Goal: Task Accomplishment & Management: Manage account settings

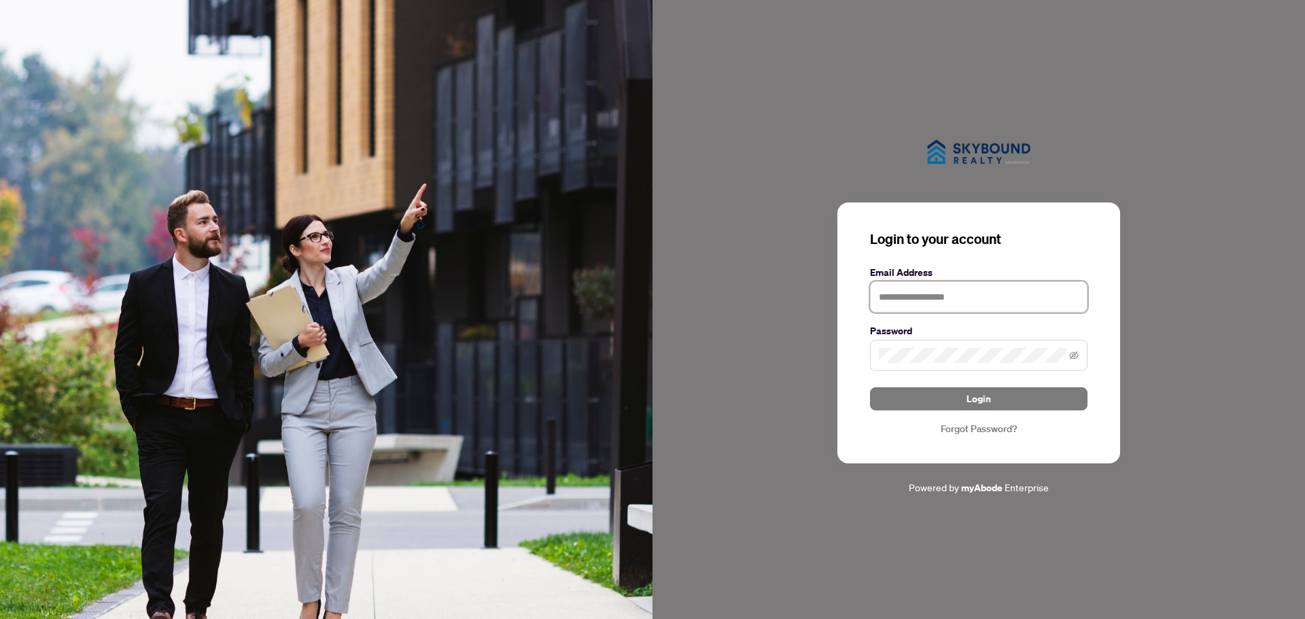
click at [975, 292] on input "text" at bounding box center [978, 296] width 217 height 31
type input "**********"
click at [985, 391] on span "Login" at bounding box center [978, 399] width 24 height 22
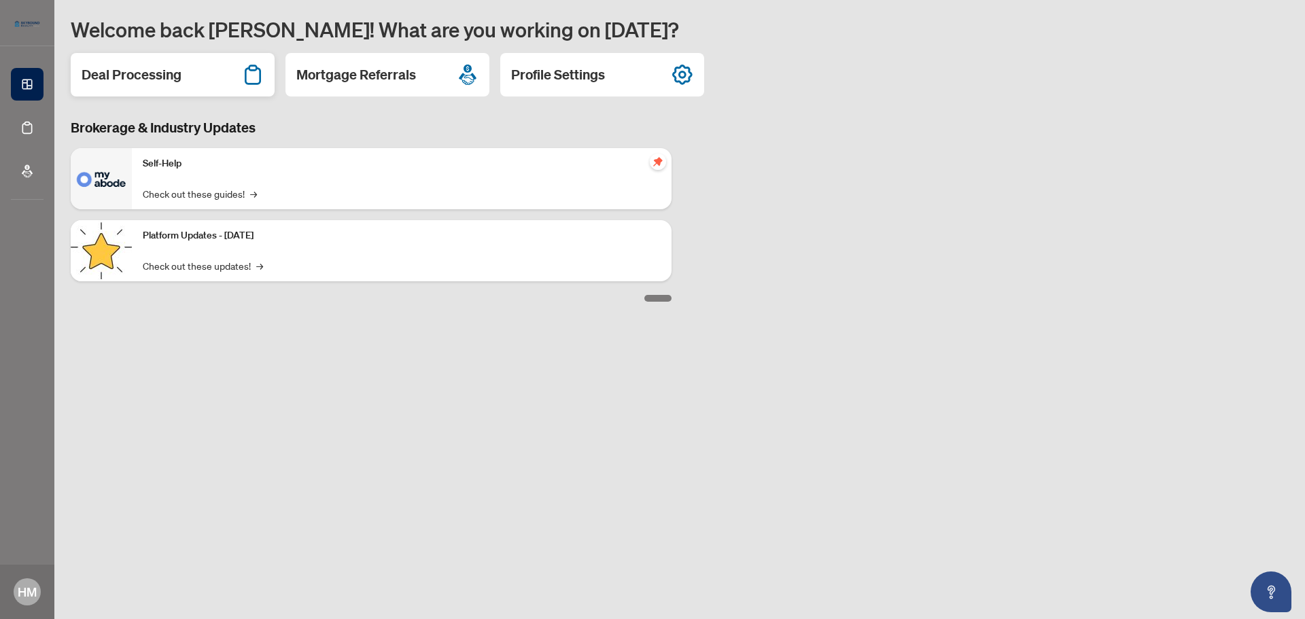
click at [171, 69] on h2 "Deal Processing" at bounding box center [132, 74] width 100 height 19
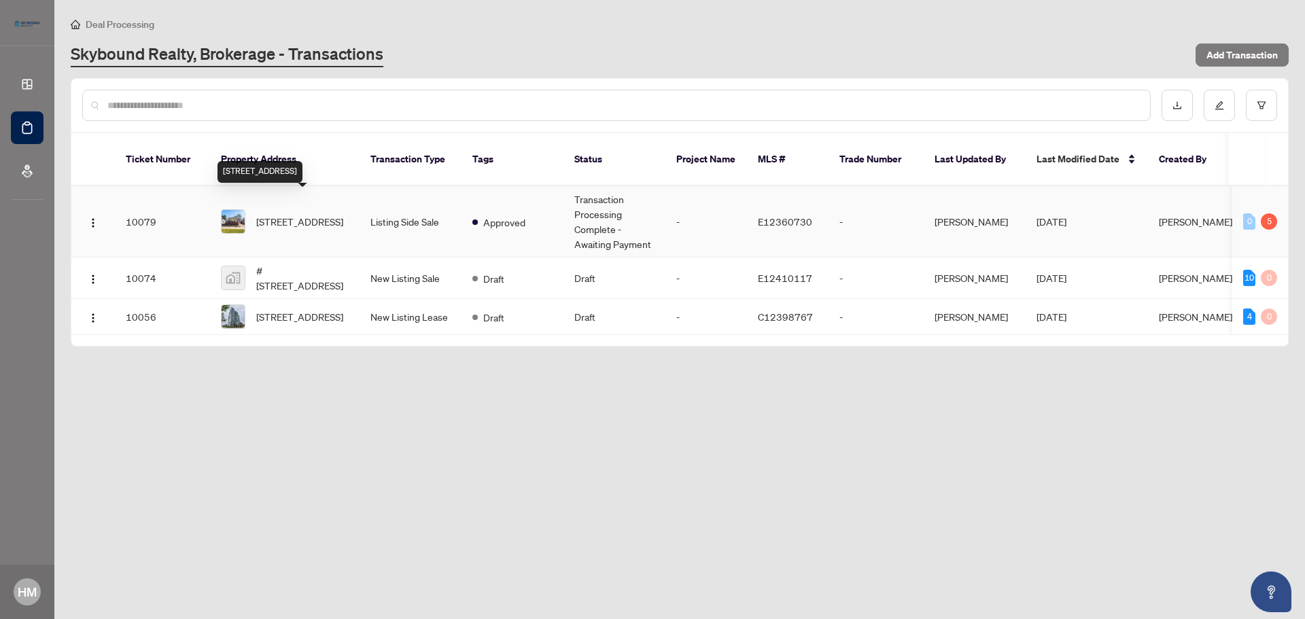
click at [278, 214] on span "[STREET_ADDRESS]" at bounding box center [299, 221] width 87 height 15
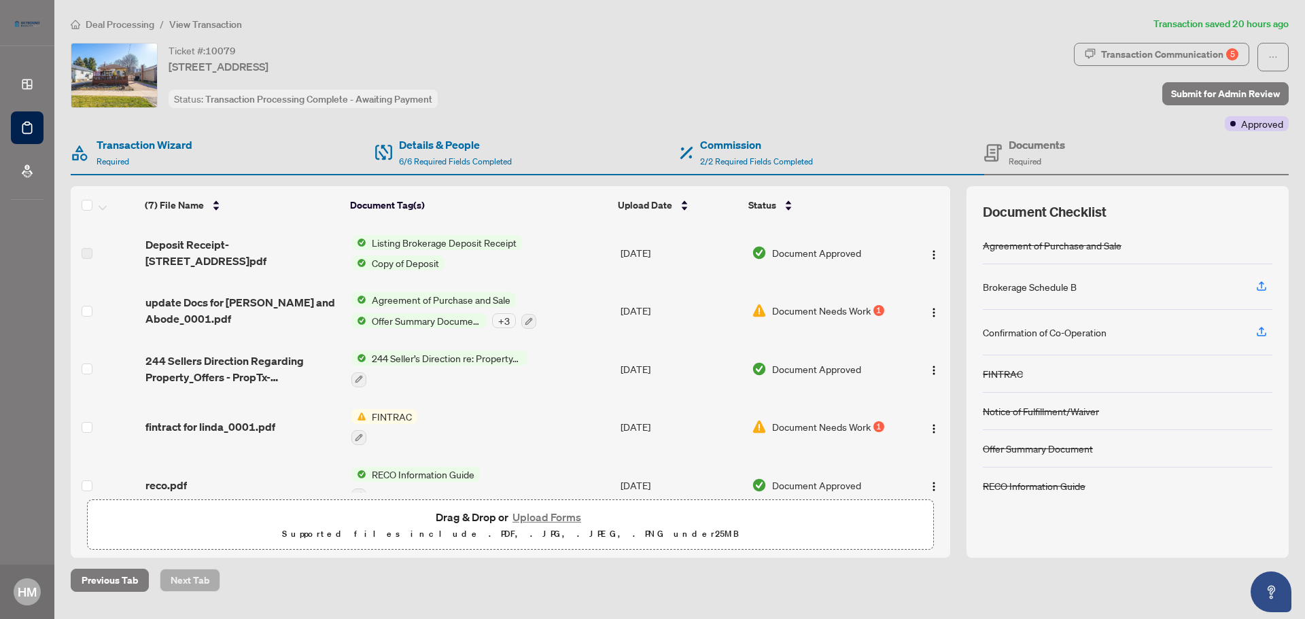
click at [483, 295] on span "Agreement of Purchase and Sale" at bounding box center [441, 299] width 150 height 15
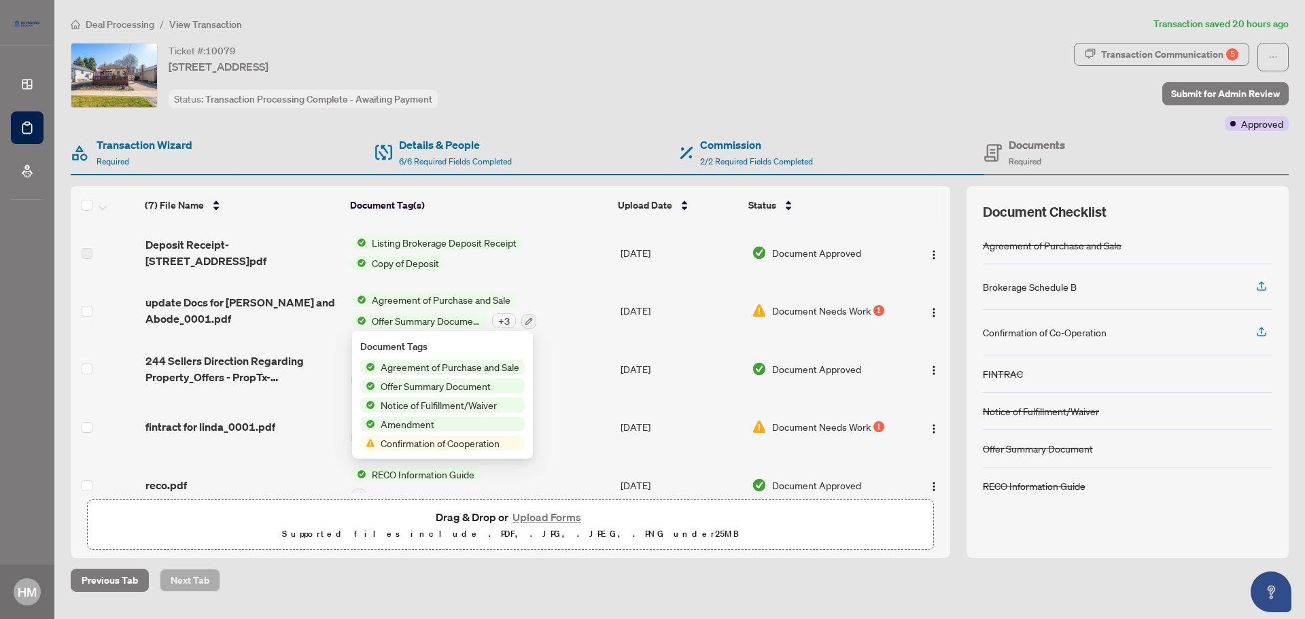
click at [472, 304] on span "Agreement of Purchase and Sale" at bounding box center [441, 299] width 150 height 15
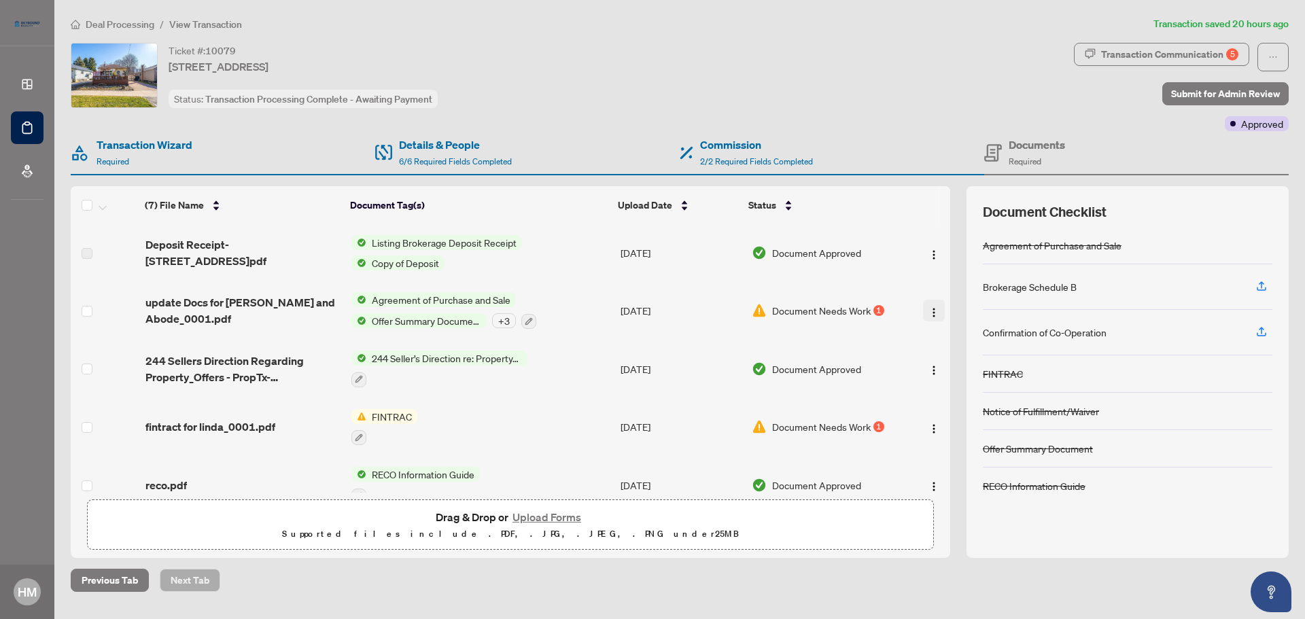
click at [930, 311] on img "button" at bounding box center [933, 312] width 11 height 11
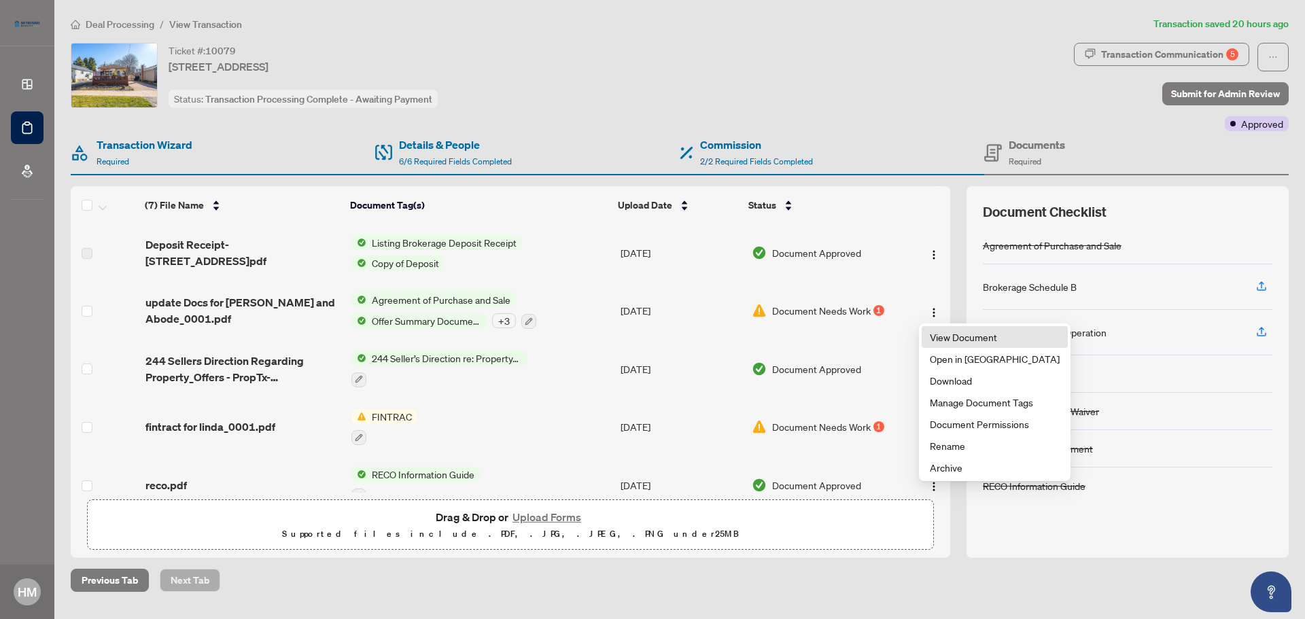
click at [981, 337] on span "View Document" at bounding box center [995, 337] width 130 height 15
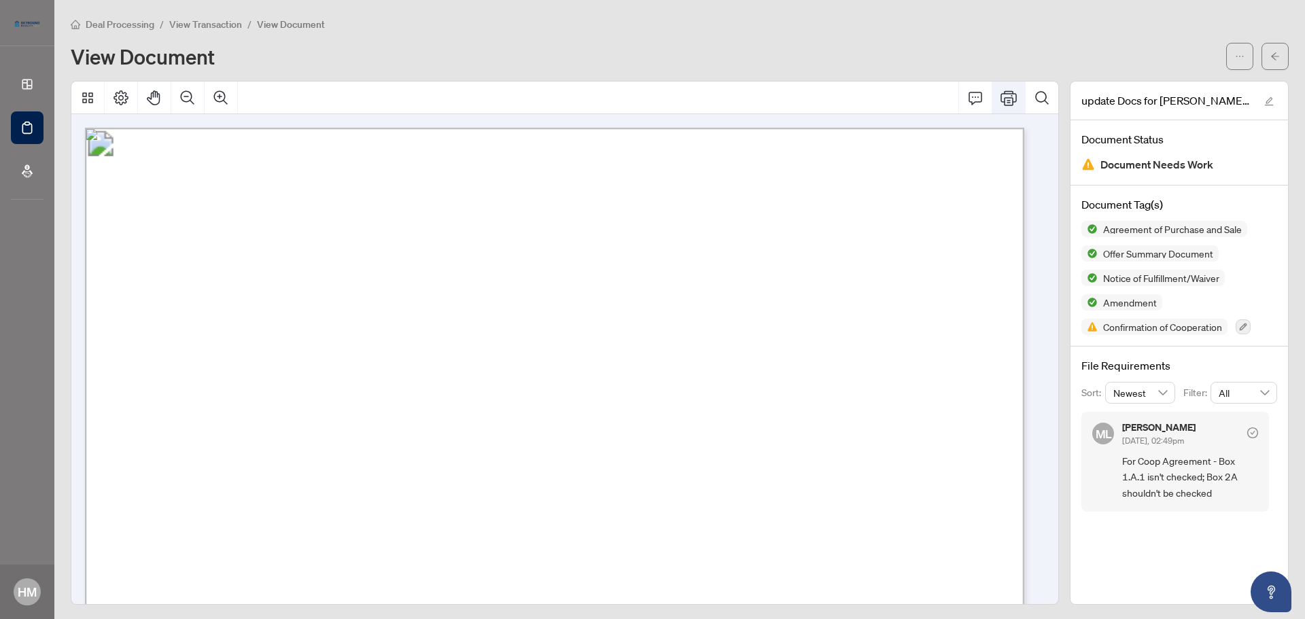
click at [1001, 96] on icon "Print" at bounding box center [1008, 98] width 16 height 16
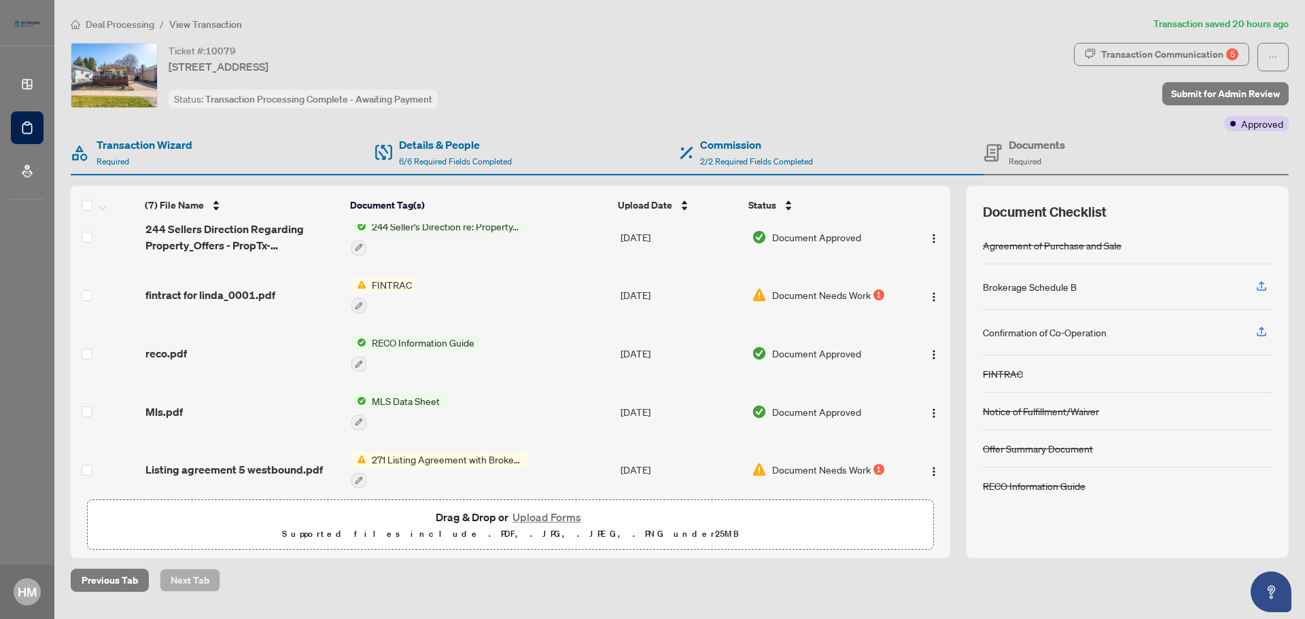
scroll to position [141, 0]
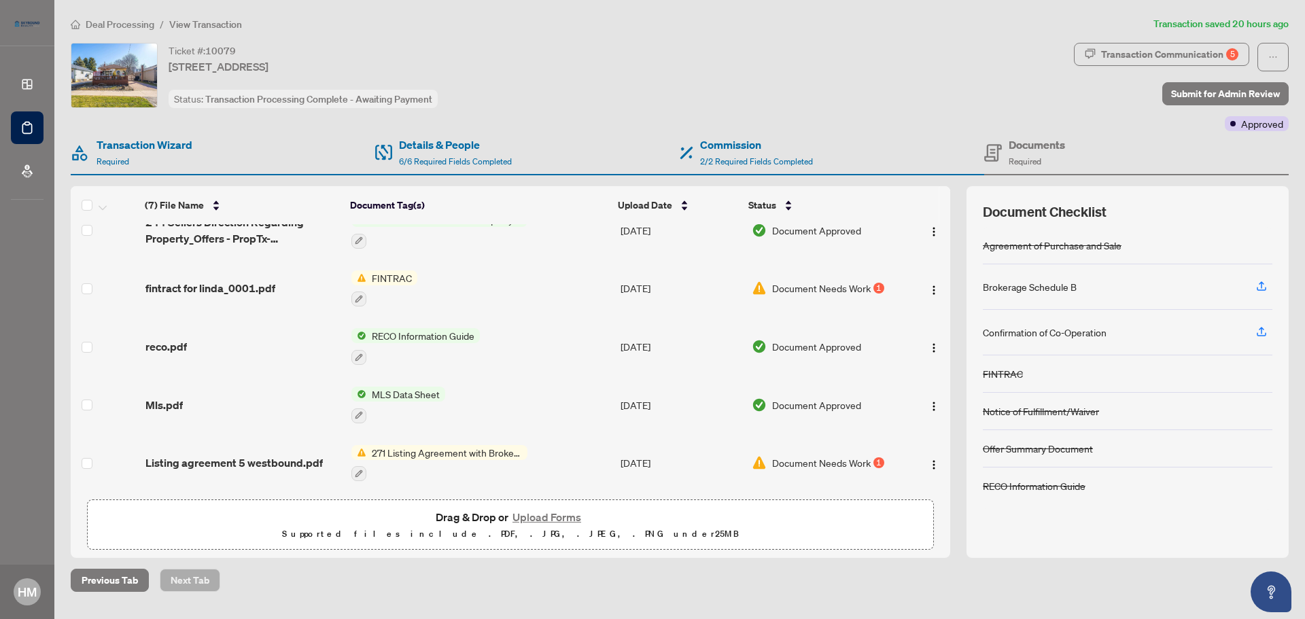
click at [429, 448] on span "271 Listing Agreement with Brokerage Schedule A to Listing Agreement" at bounding box center [446, 452] width 161 height 15
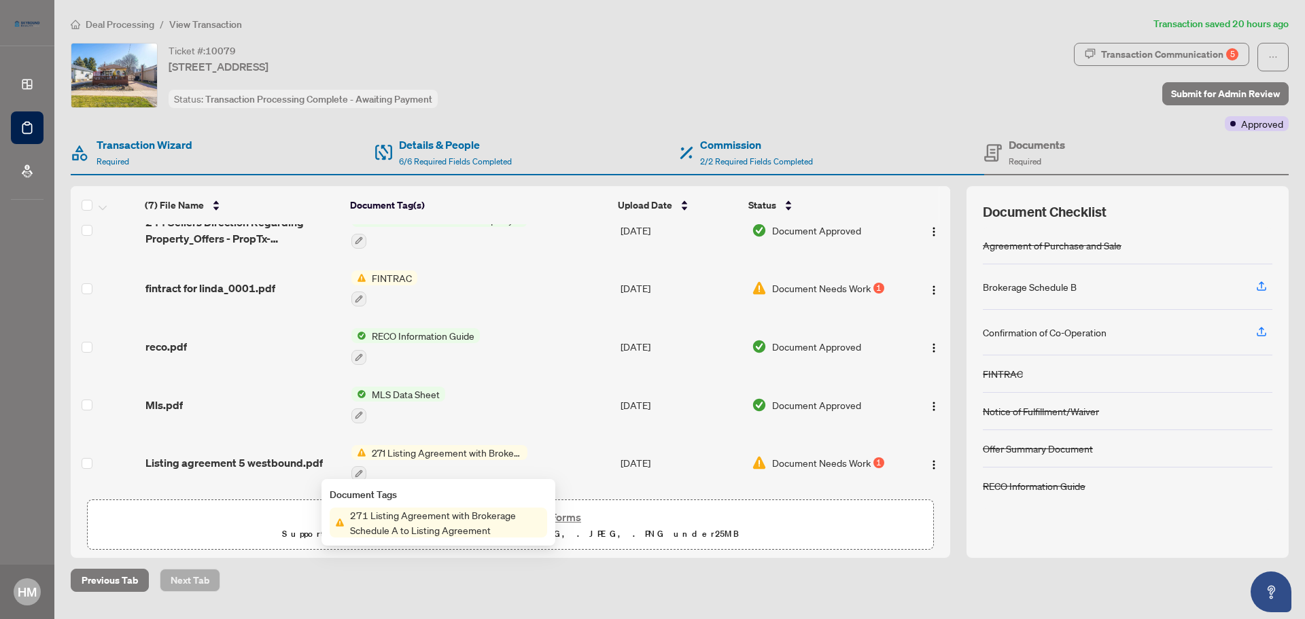
click at [441, 518] on span "271 Listing Agreement with Brokerage Schedule A to Listing Agreement" at bounding box center [446, 523] width 203 height 30
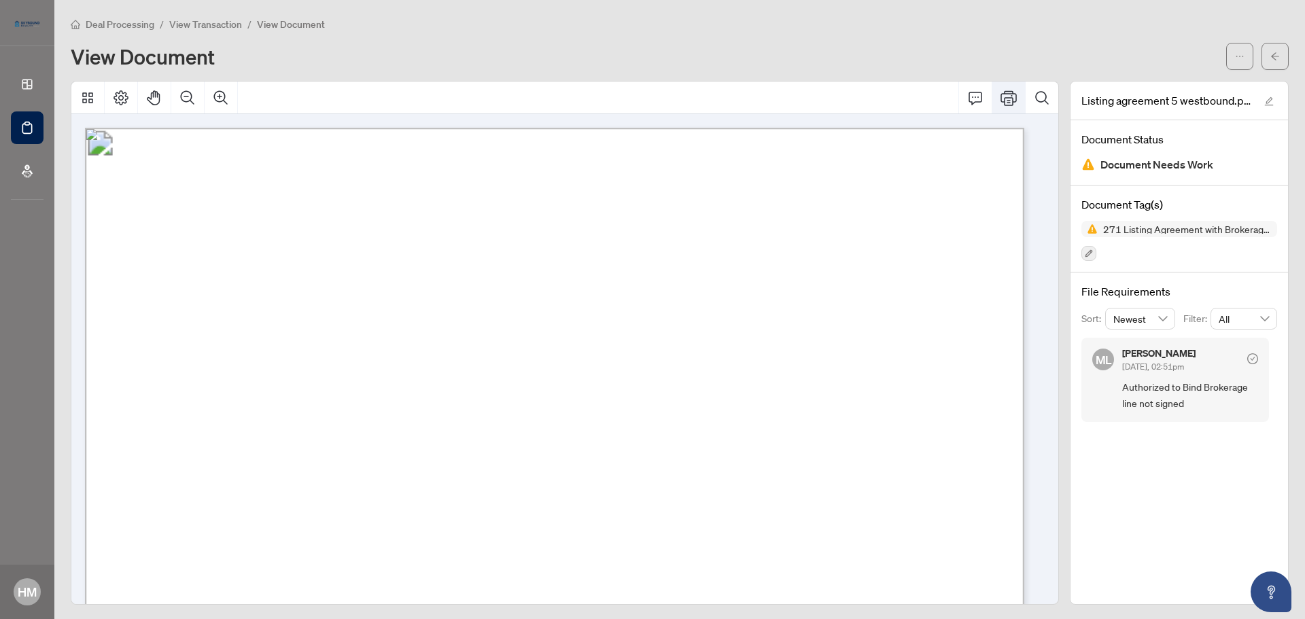
click at [1000, 90] on icon "Print" at bounding box center [1008, 97] width 16 height 15
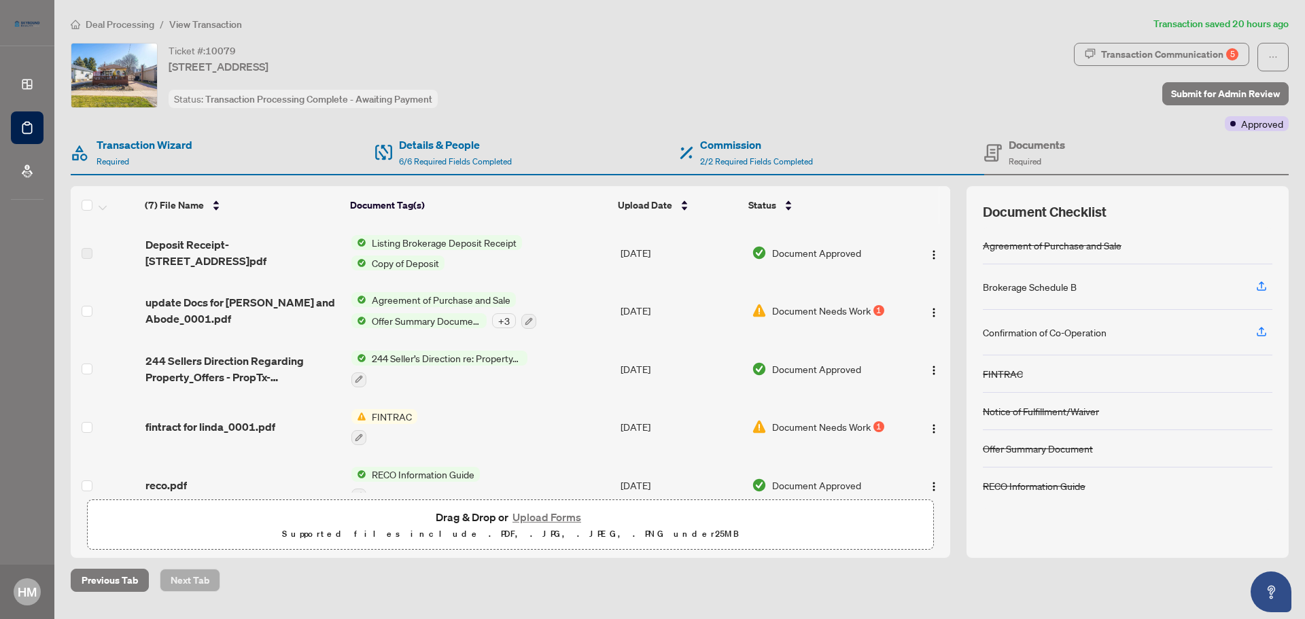
drag, startPoint x: 950, startPoint y: 285, endPoint x: 947, endPoint y: 352, distance: 67.4
click at [947, 352] on div "(7) File Name Document Tag(s) Upload Date Status (7) File Name Document Tag(s) …" at bounding box center [680, 372] width 1218 height 372
click at [1129, 48] on div "Transaction Communication 5" at bounding box center [1169, 54] width 137 height 22
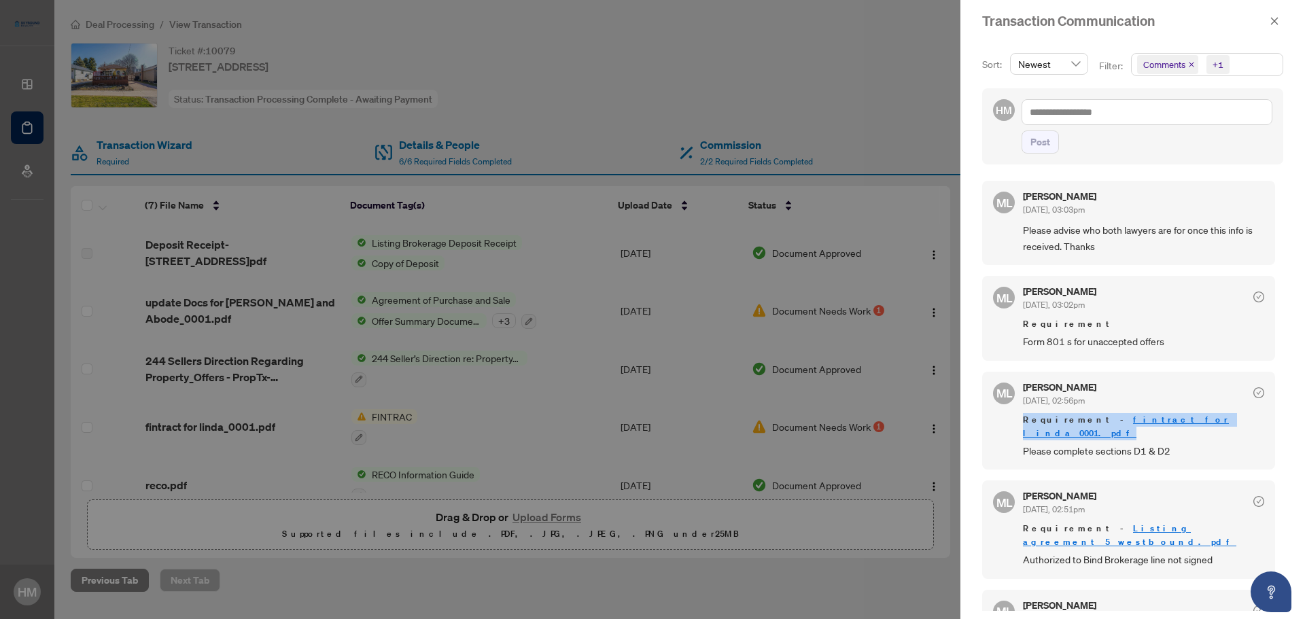
drag, startPoint x: 1279, startPoint y: 425, endPoint x: 1278, endPoint y: 366, distance: 59.1
click at [1278, 391] on div "Sort: Newest Filter: Comments +1 HM Post ML Michelle Lamothe Oct/01/2025, 03:03…" at bounding box center [1132, 330] width 345 height 577
drag, startPoint x: 1274, startPoint y: 422, endPoint x: 1283, endPoint y: 502, distance: 79.9
click at [1283, 502] on div "Sort: Newest Filter: Comments +1 HM Post ML Michelle Lamothe Oct/01/2025, 03:03…" at bounding box center [1132, 330] width 345 height 577
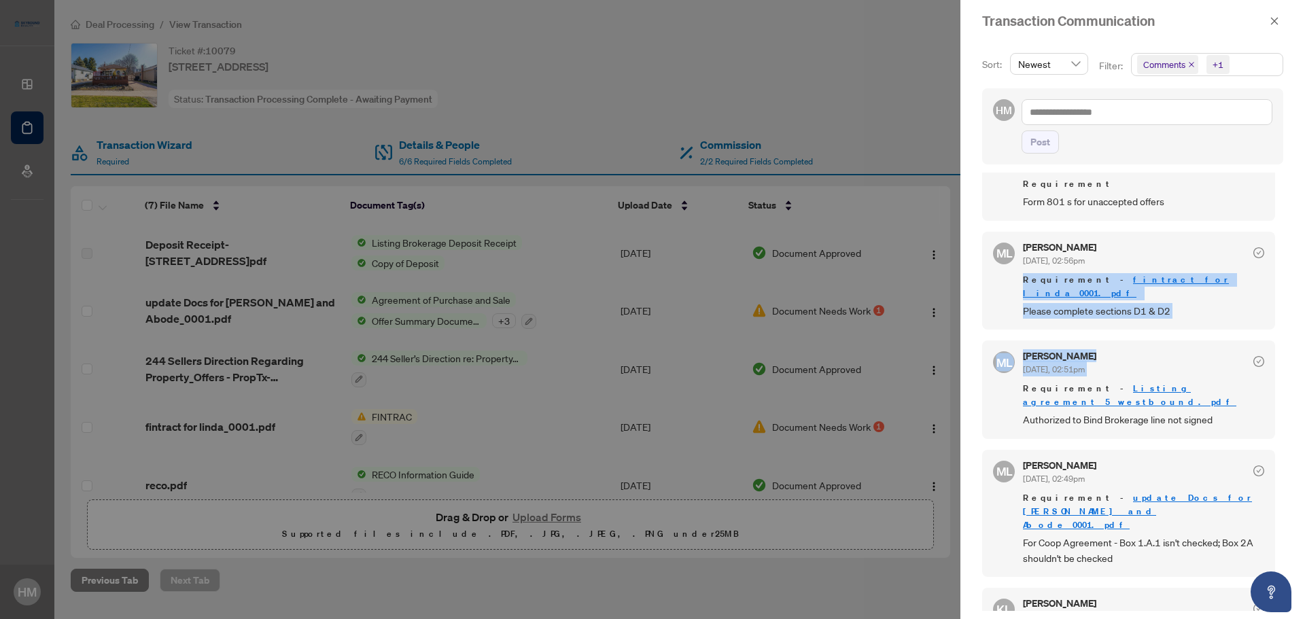
scroll to position [141, 0]
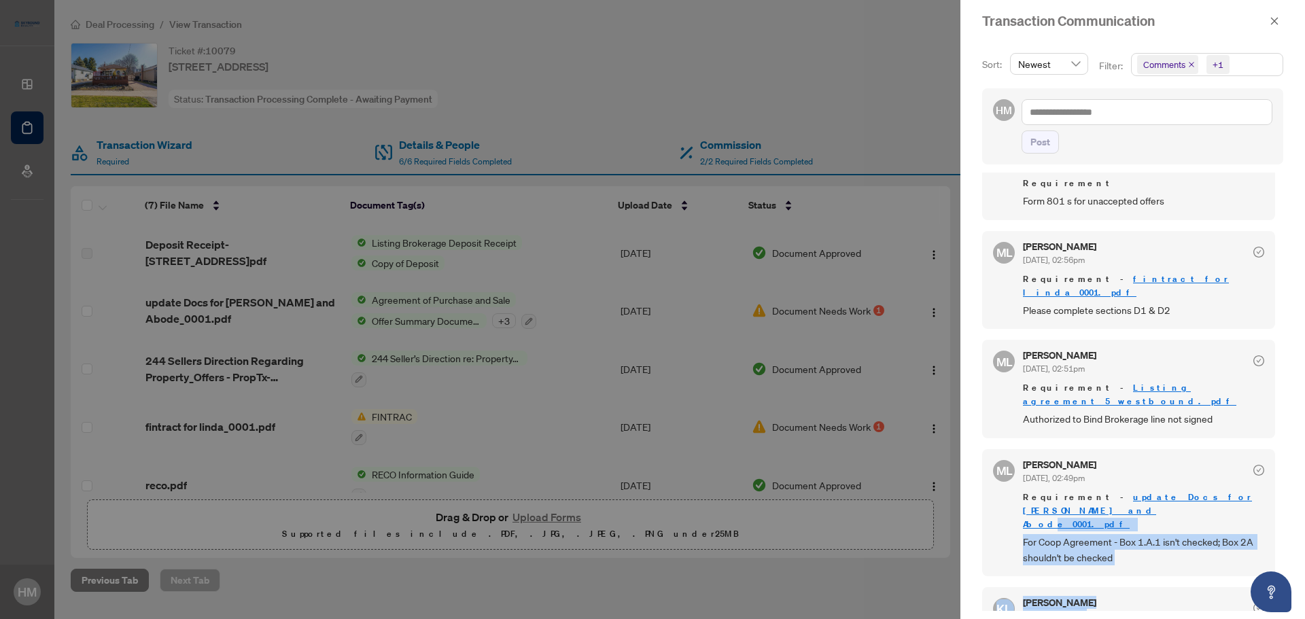
drag, startPoint x: 1279, startPoint y: 478, endPoint x: 1280, endPoint y: 542, distance: 63.9
click at [1281, 544] on div "Sort: Newest Filter: Comments +1 HM Post ML Michelle Lamothe Oct/01/2025, 03:03…" at bounding box center [1132, 330] width 345 height 577
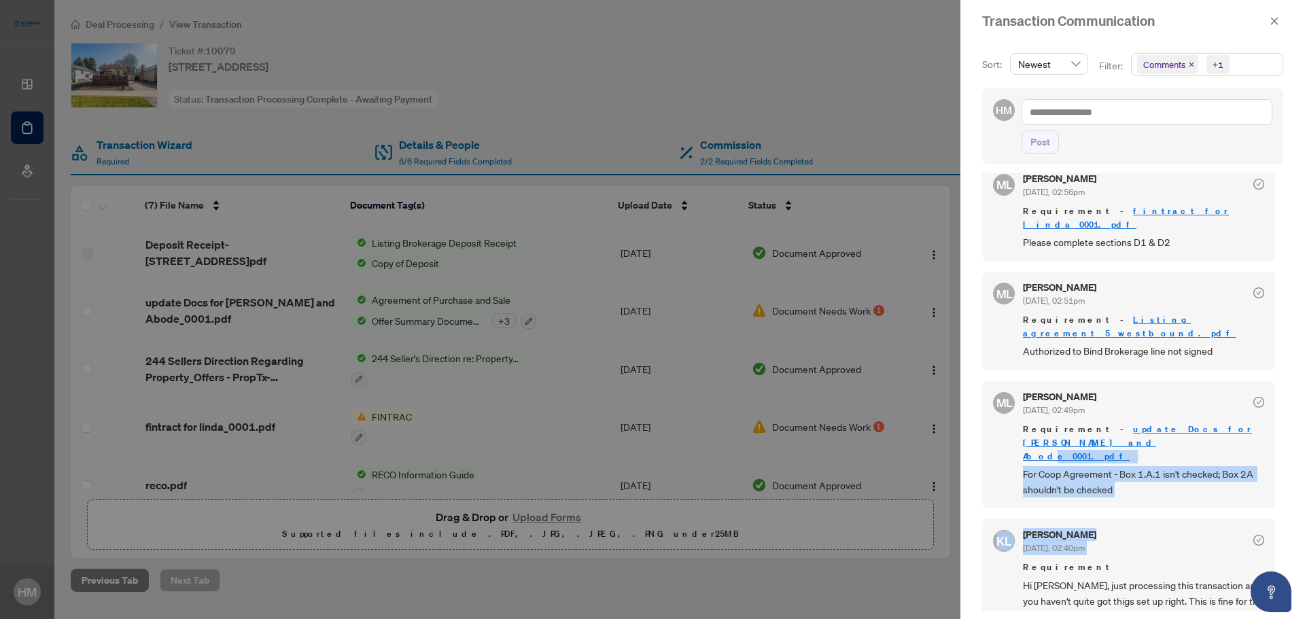
scroll to position [211, 0]
click at [1276, 20] on icon "close" at bounding box center [1275, 21] width 10 height 10
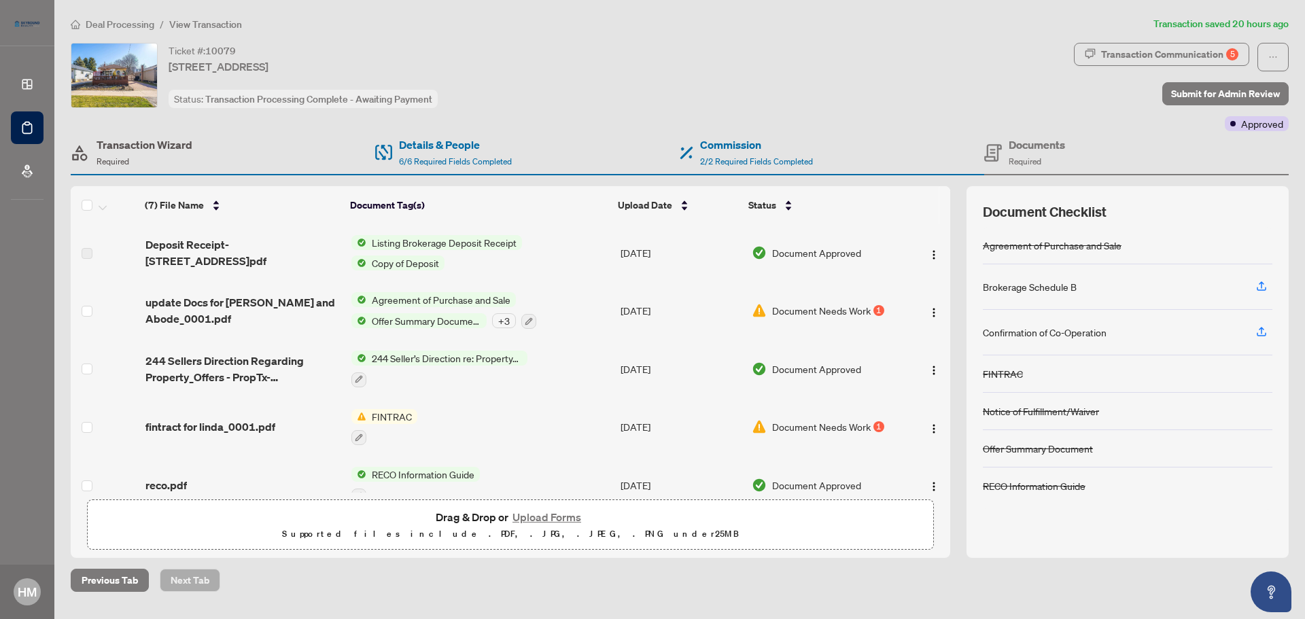
click at [116, 143] on h4 "Transaction Wizard" at bounding box center [145, 145] width 96 height 16
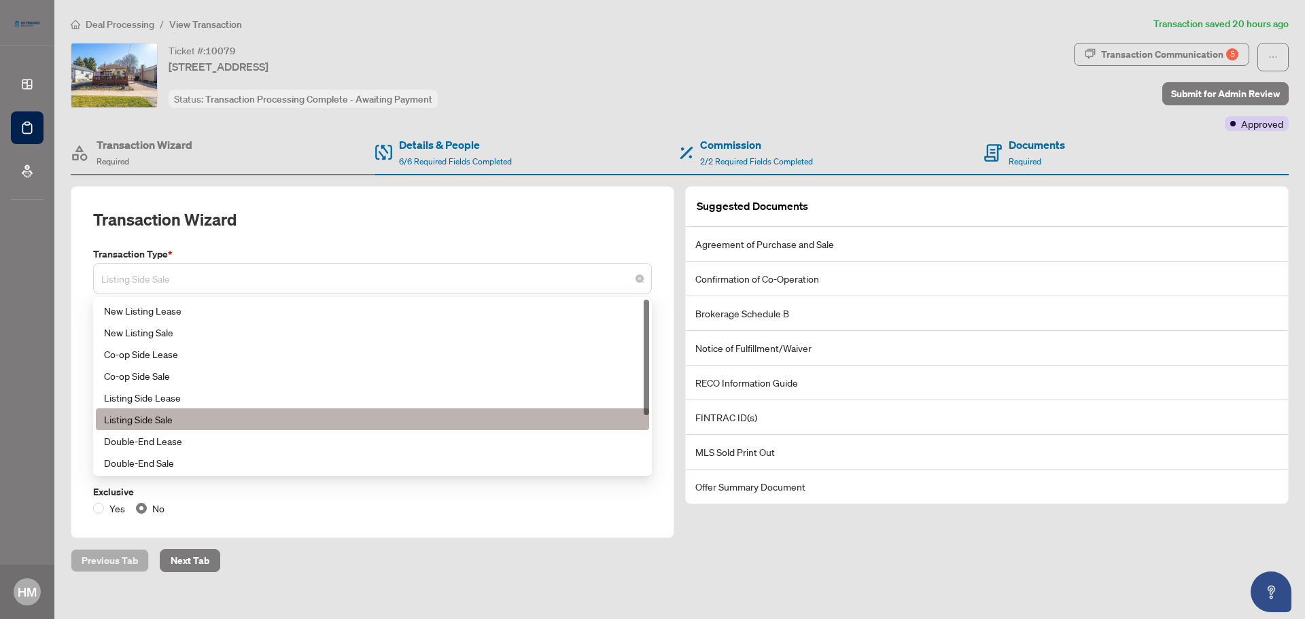
click at [175, 278] on span "Listing Side Sale" at bounding box center [372, 279] width 542 height 26
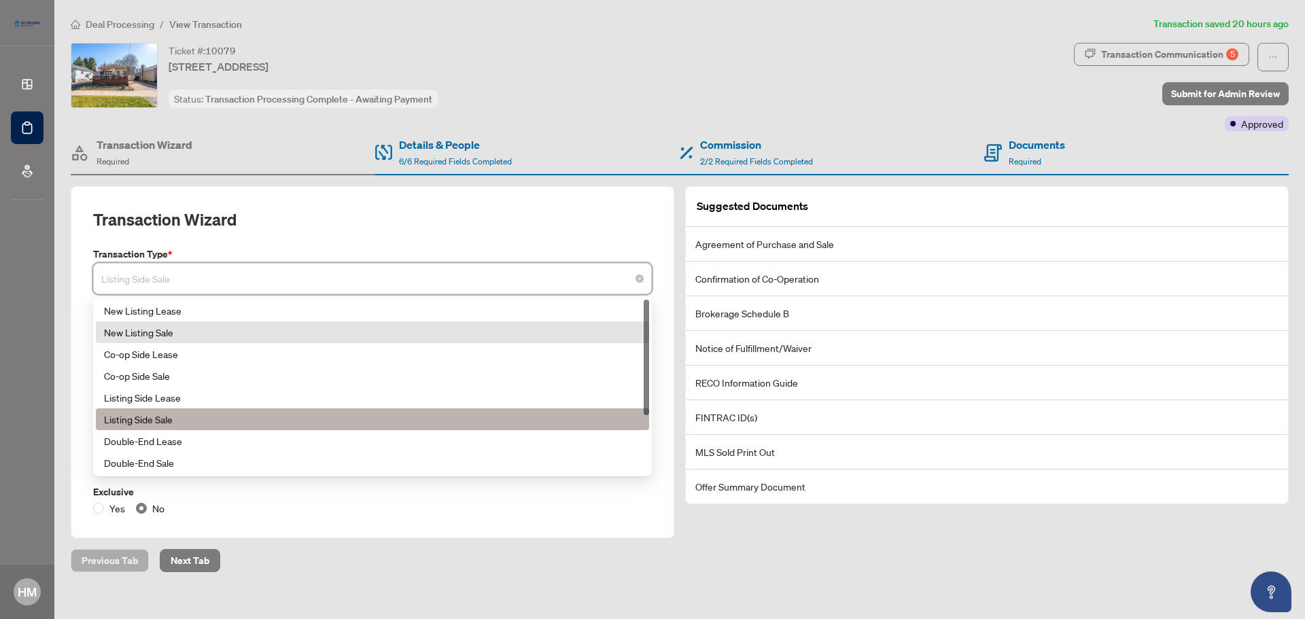
click at [150, 332] on div "New Listing Sale" at bounding box center [372, 332] width 537 height 15
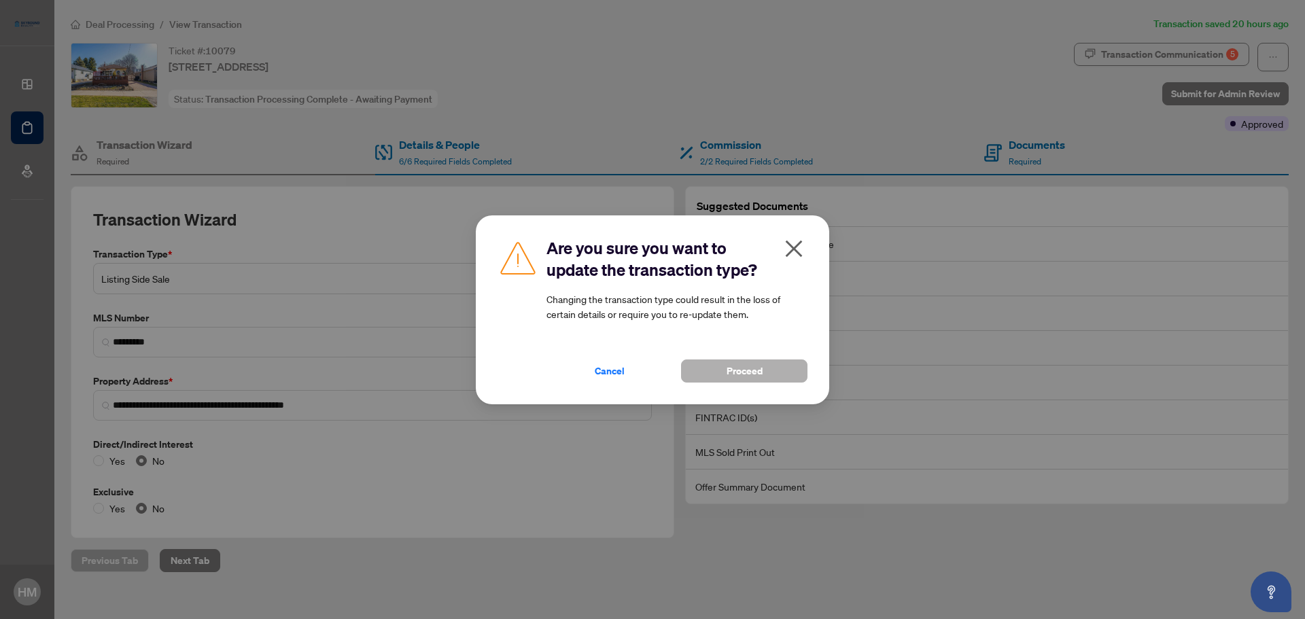
click at [764, 370] on button "Proceed" at bounding box center [744, 371] width 126 height 23
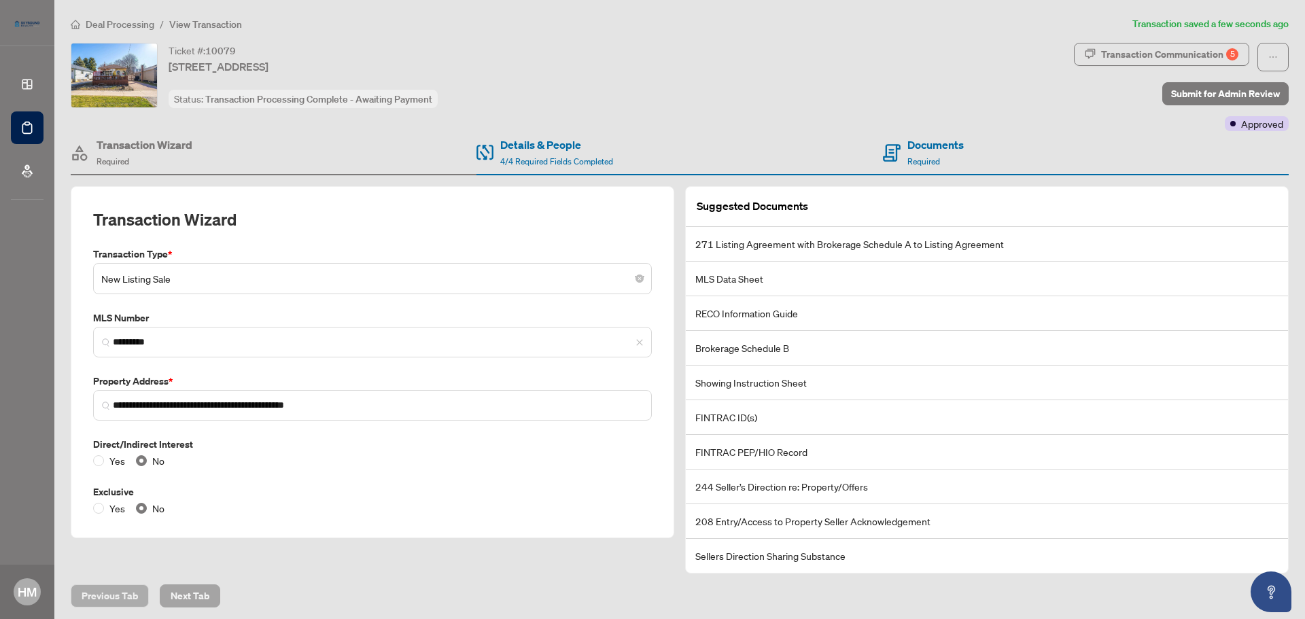
click at [185, 591] on span "Next Tab" at bounding box center [190, 596] width 39 height 22
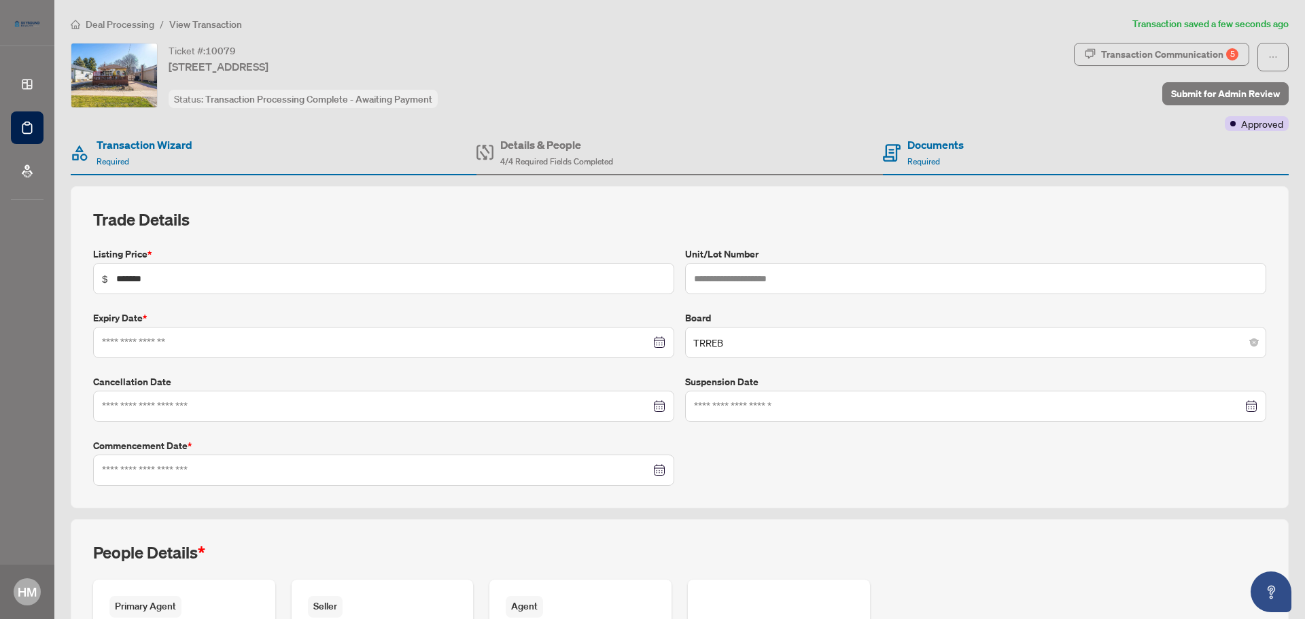
type input "**********"
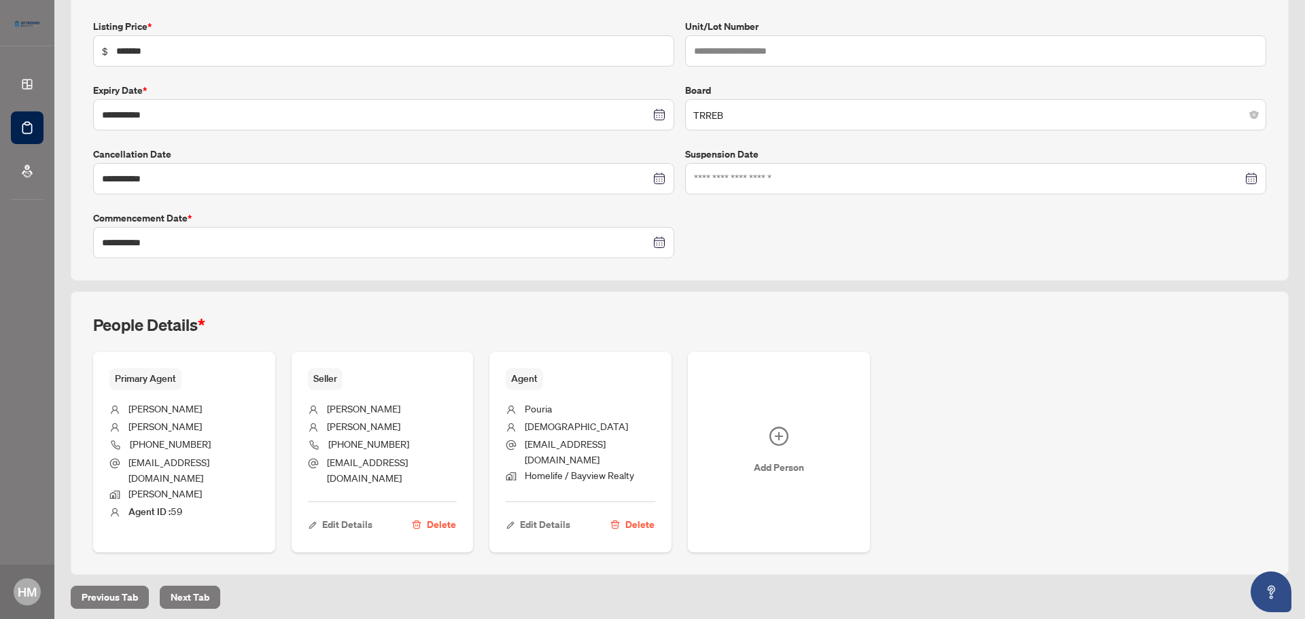
scroll to position [229, 0]
click at [191, 591] on span "Next Tab" at bounding box center [190, 596] width 39 height 22
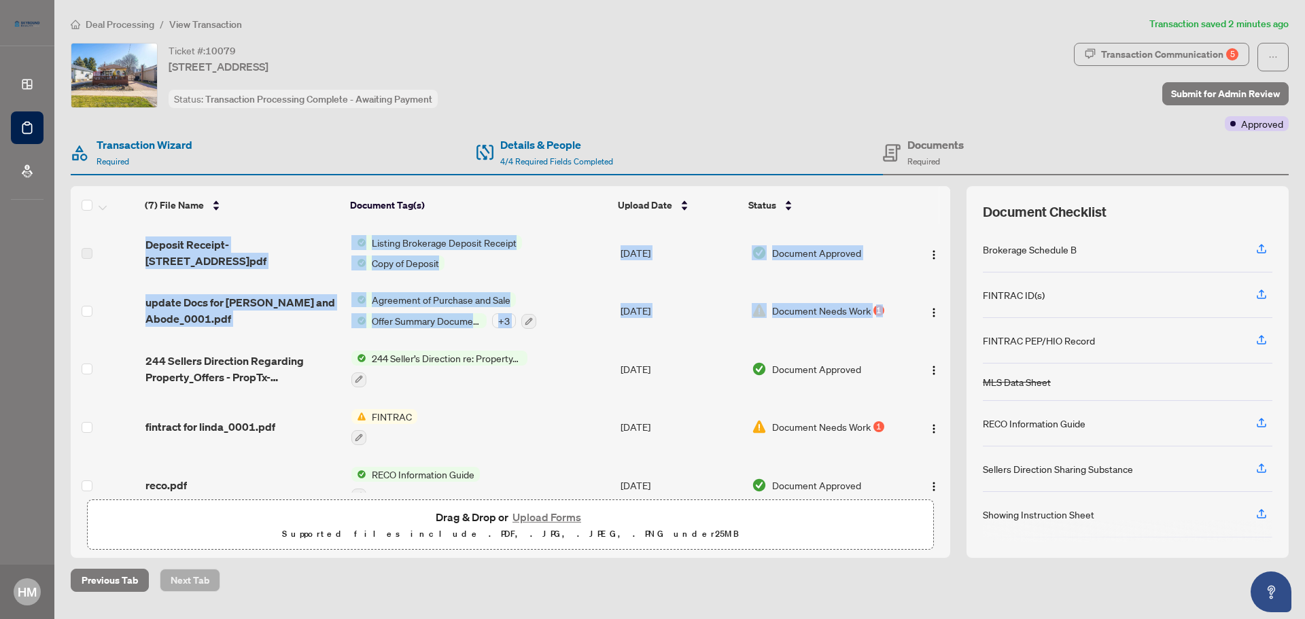
drag, startPoint x: 945, startPoint y: 319, endPoint x: 949, endPoint y: 364, distance: 45.0
click at [949, 364] on div "(7) File Name Document Tag(s) Upload Date Status Deposit Receipt-5 Westbourne A…" at bounding box center [510, 358] width 879 height 268
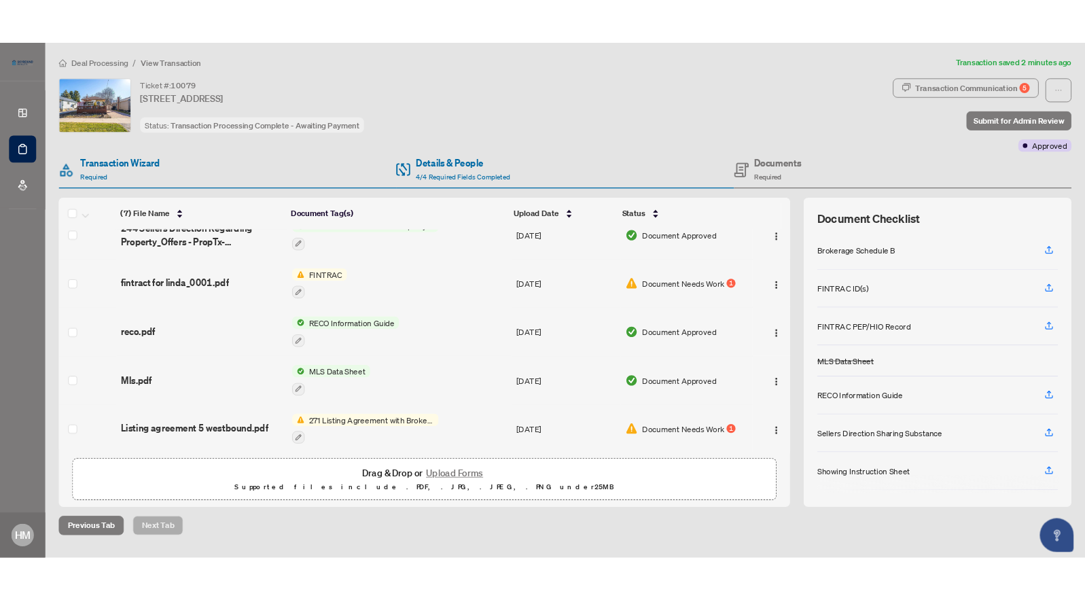
scroll to position [75, 0]
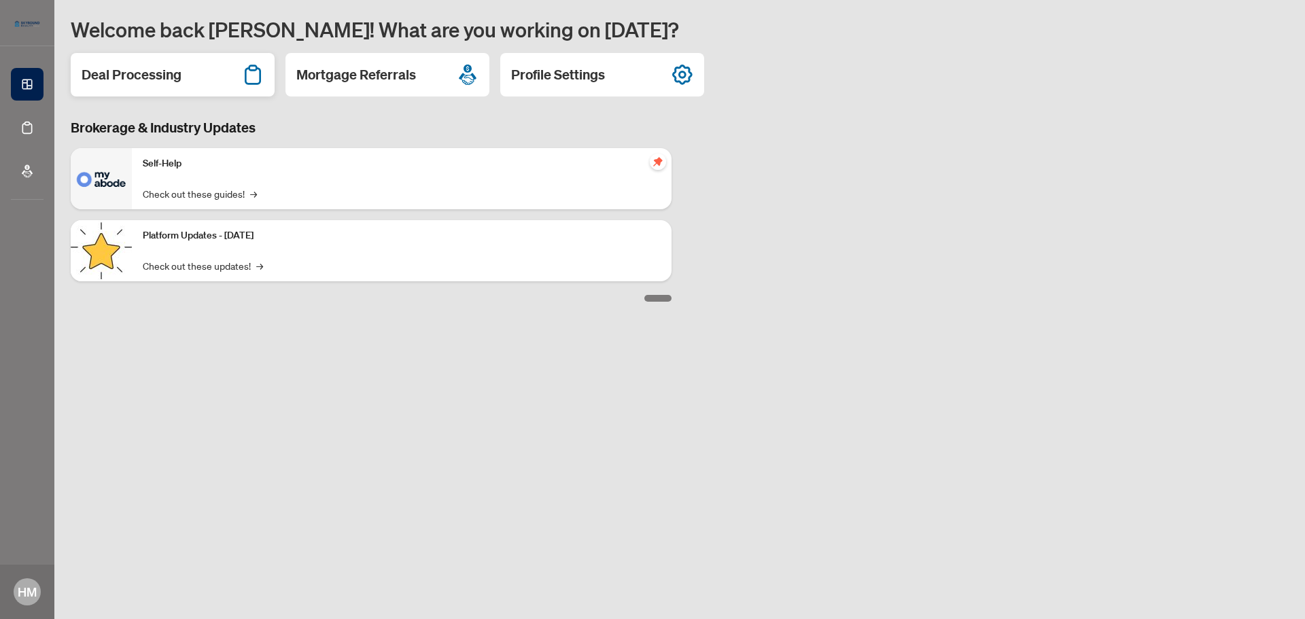
click at [156, 60] on div "Deal Processing" at bounding box center [173, 74] width 204 height 43
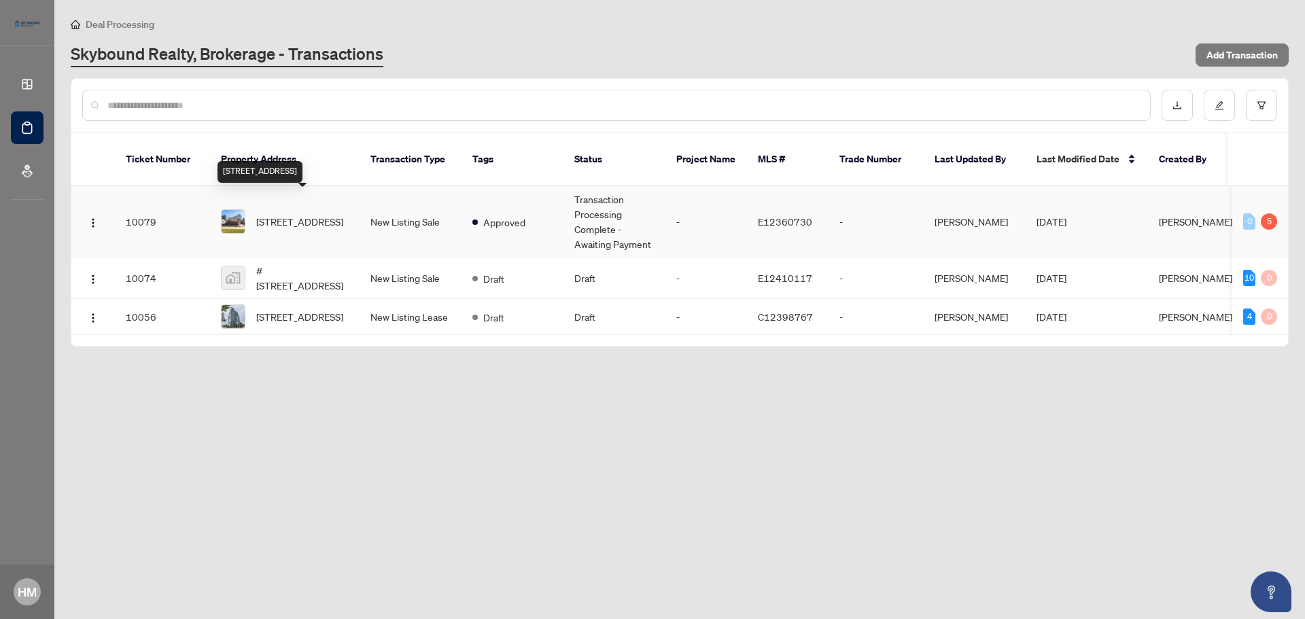
click at [292, 214] on span "[STREET_ADDRESS]" at bounding box center [299, 221] width 87 height 15
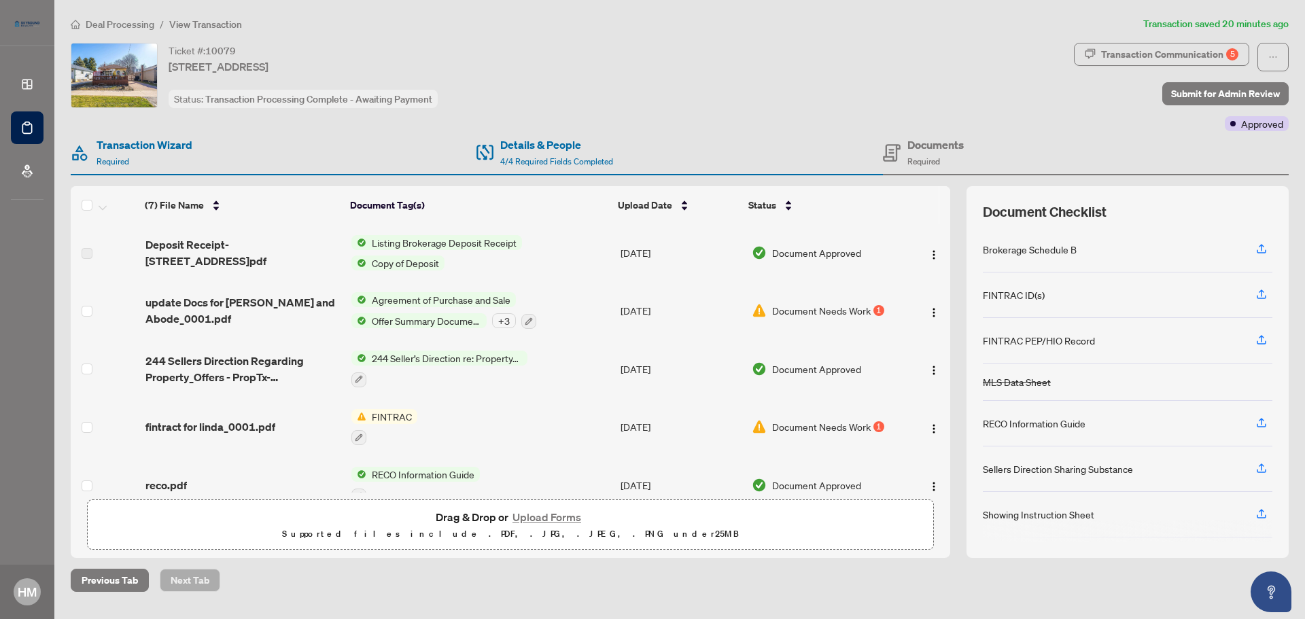
click at [568, 517] on button "Upload Forms" at bounding box center [546, 517] width 77 height 18
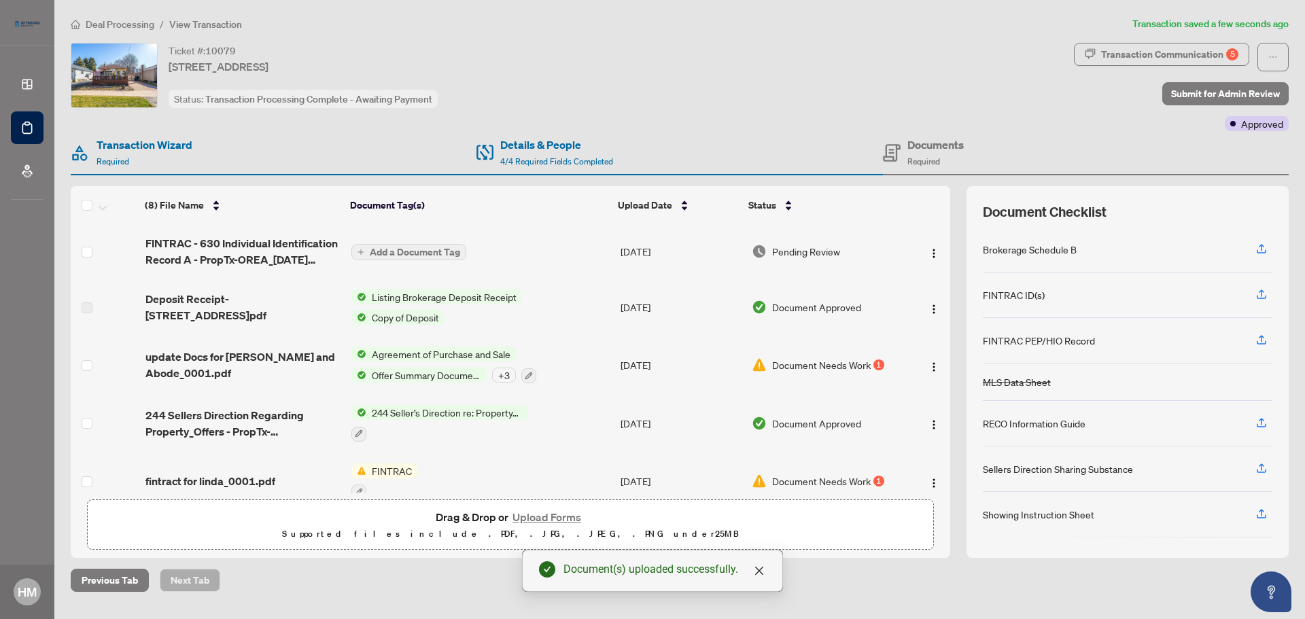
click at [436, 247] on span "Add a Document Tag" at bounding box center [415, 252] width 90 height 10
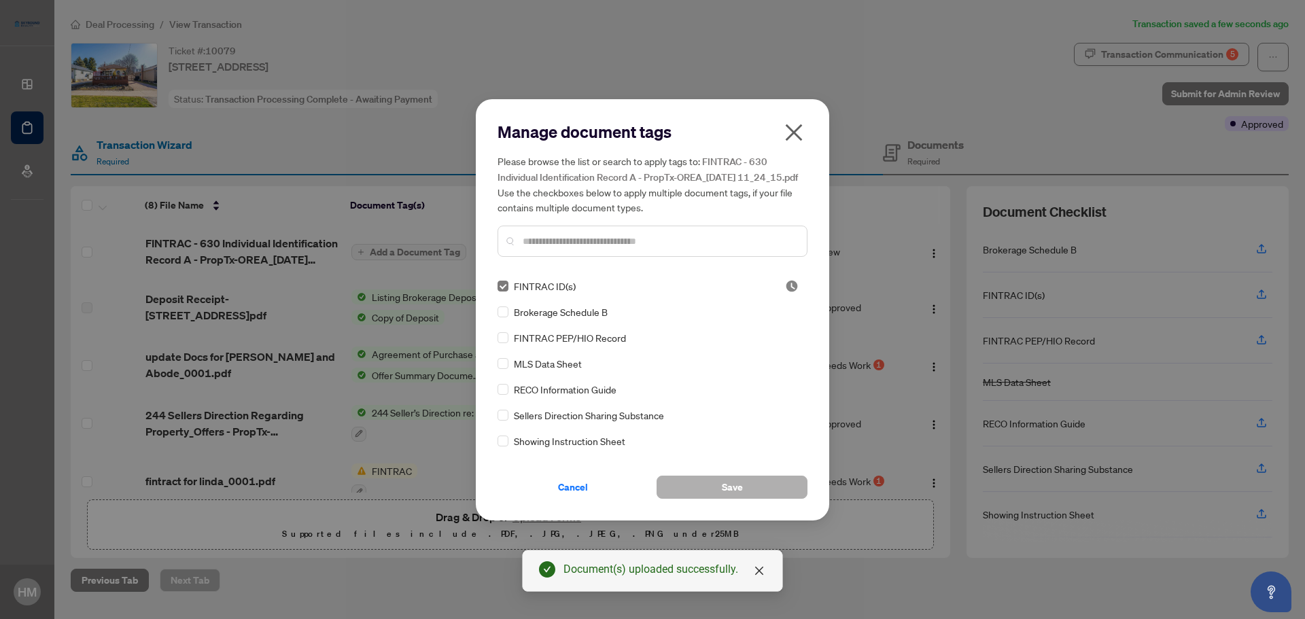
click at [736, 495] on span "Save" at bounding box center [732, 487] width 21 height 22
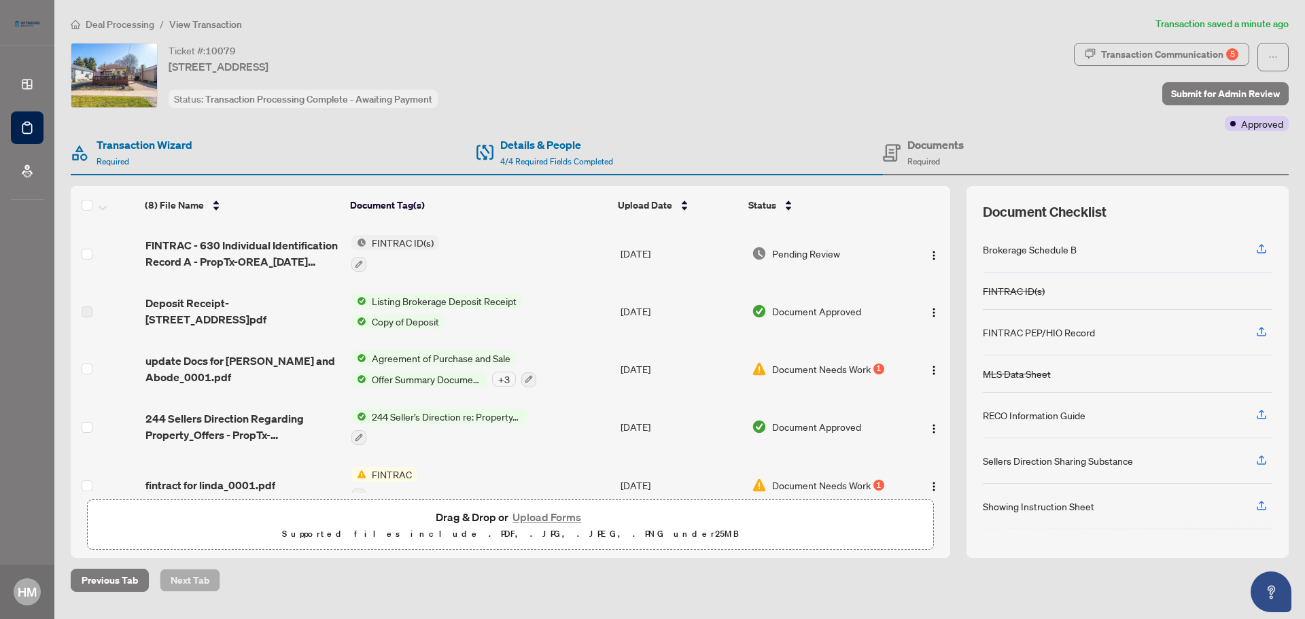
click at [814, 364] on span "Document Needs Work" at bounding box center [821, 369] width 99 height 15
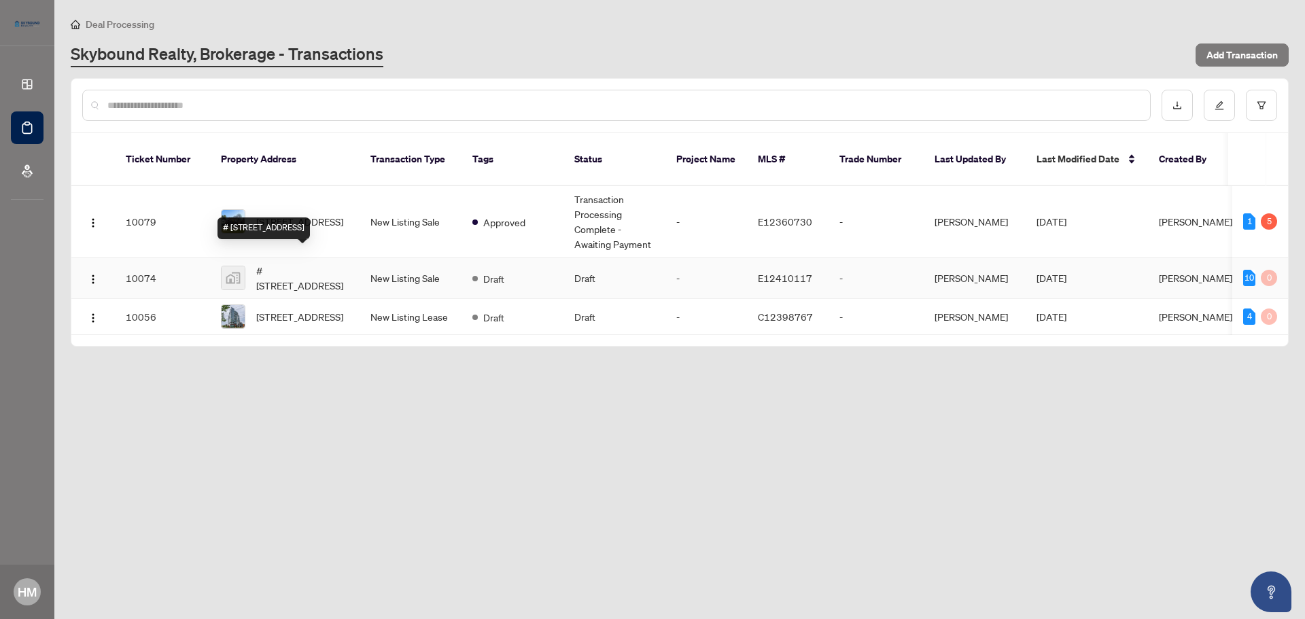
click at [304, 263] on span "# 703-630 Greenwood Ave #703, Toronto, Ontario M4J 0A8, Canada" at bounding box center [302, 278] width 92 height 30
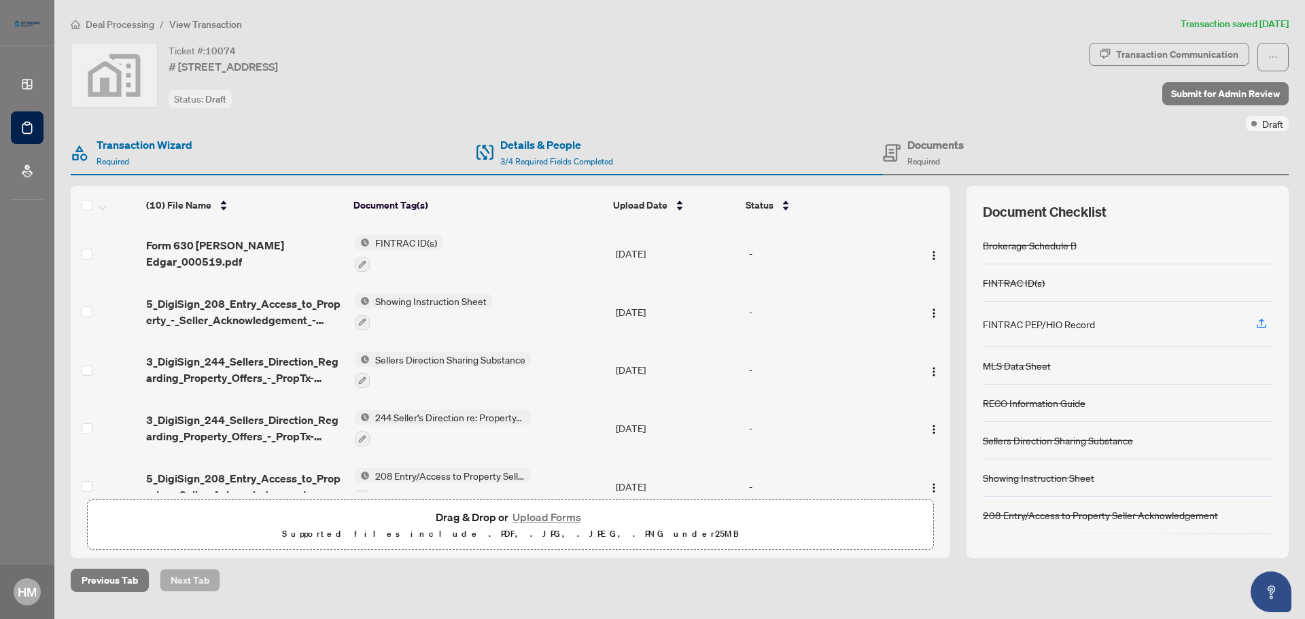
click at [538, 517] on button "Upload Forms" at bounding box center [546, 517] width 77 height 18
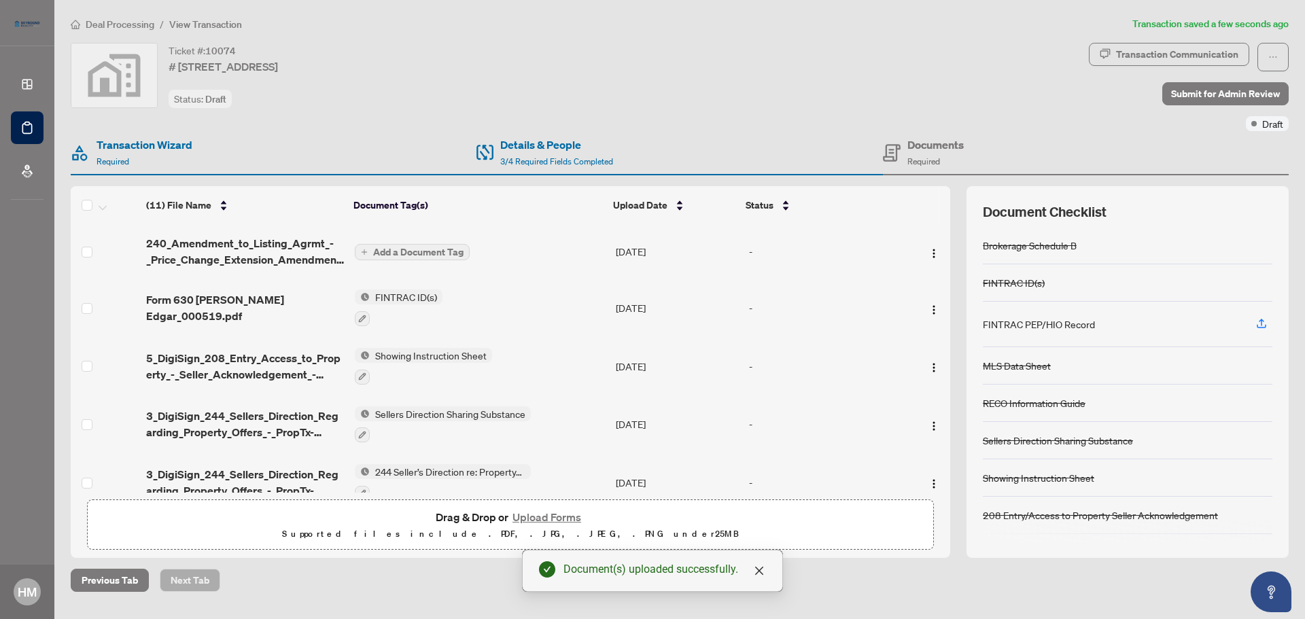
click at [457, 249] on span "Add a Document Tag" at bounding box center [418, 252] width 90 height 10
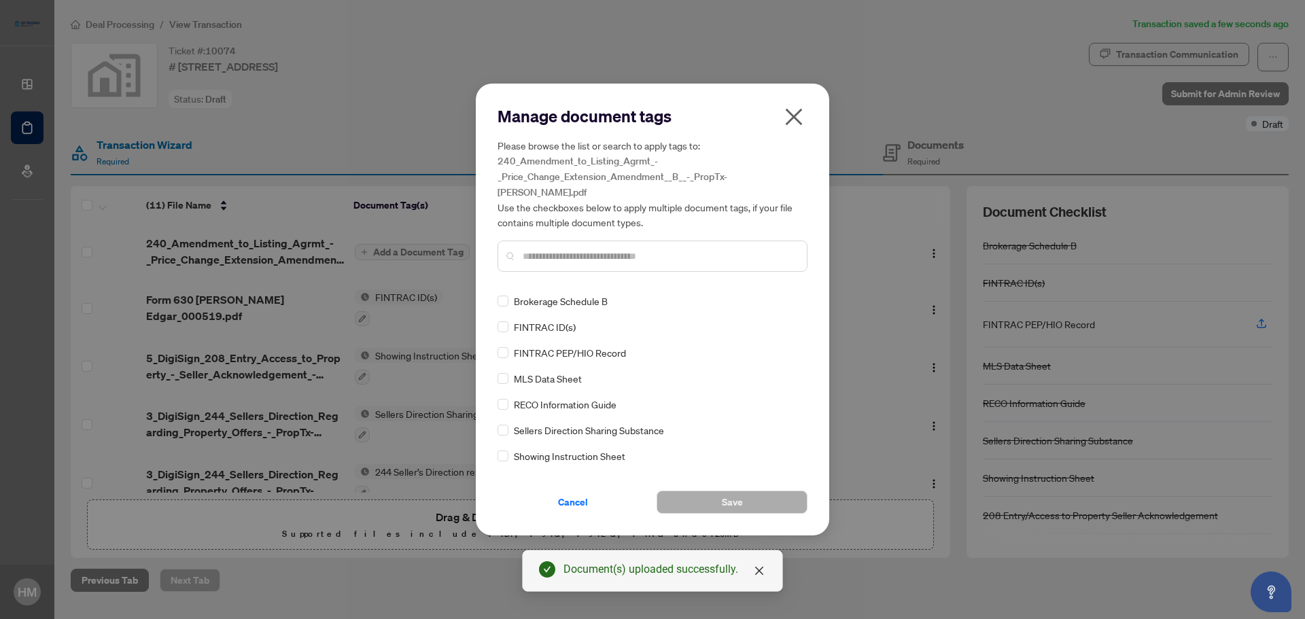
click at [560, 251] on input "text" at bounding box center [659, 256] width 273 height 15
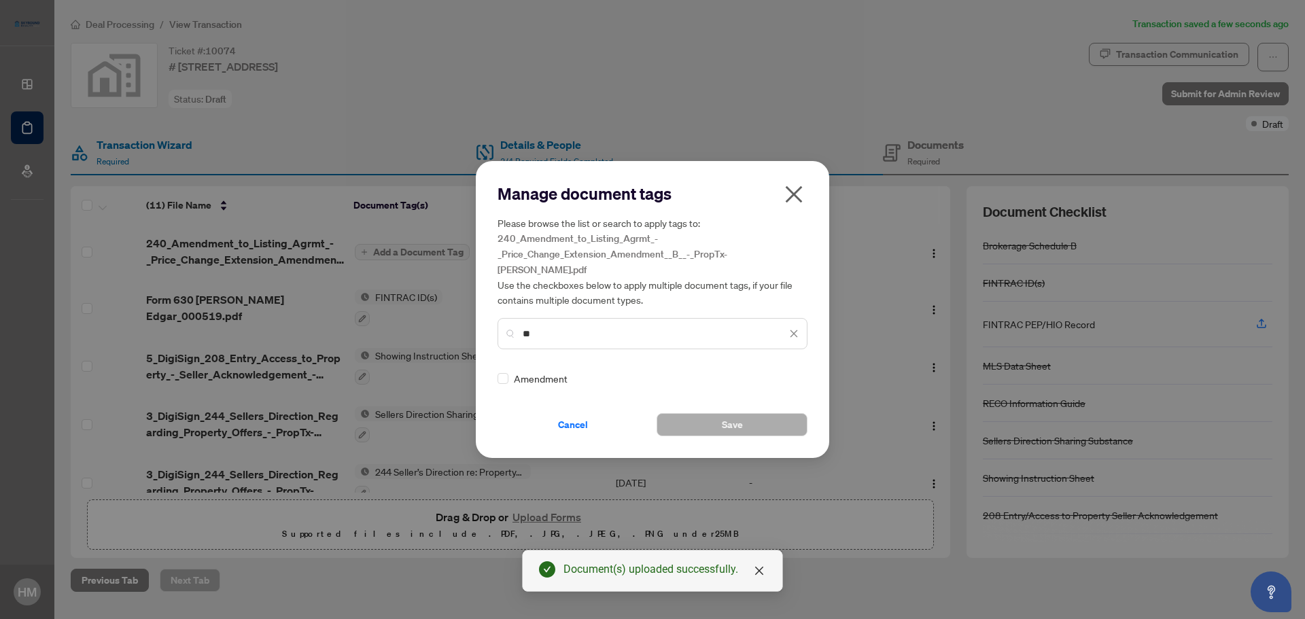
type input "**"
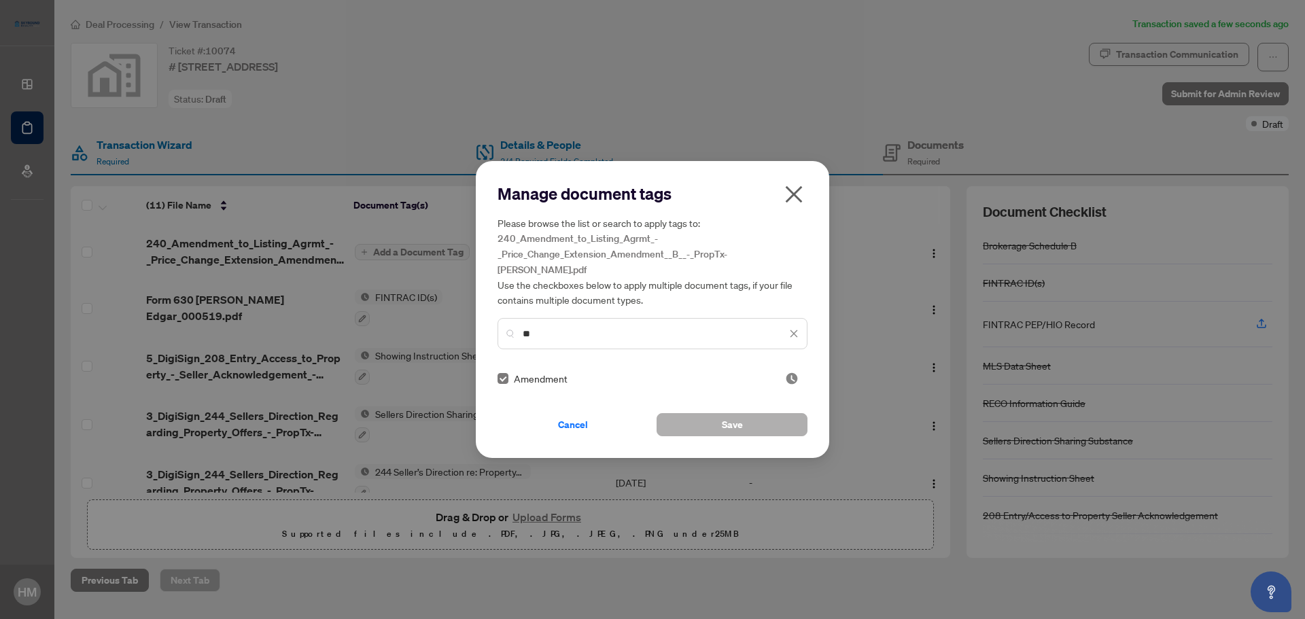
click at [765, 419] on button "Save" at bounding box center [732, 424] width 151 height 23
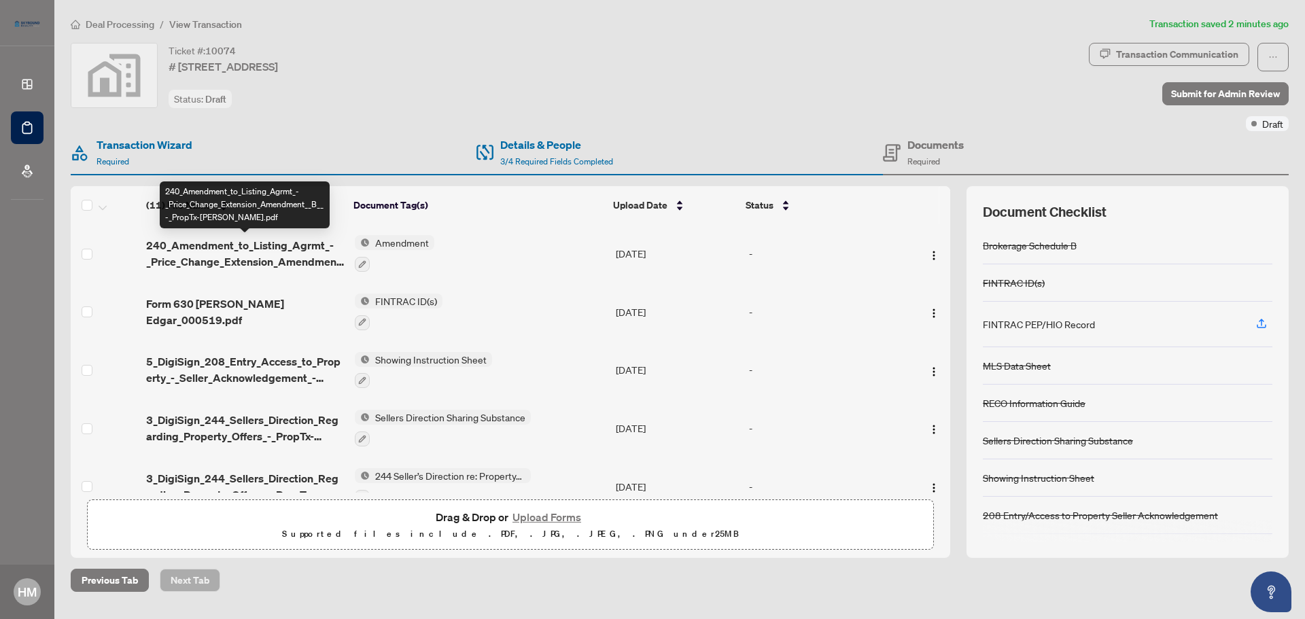
click at [307, 256] on span "240_Amendment_to_Listing_Agrmt_-_Price_Change_Extension_Amendment__B__-_PropTx-…" at bounding box center [245, 253] width 198 height 33
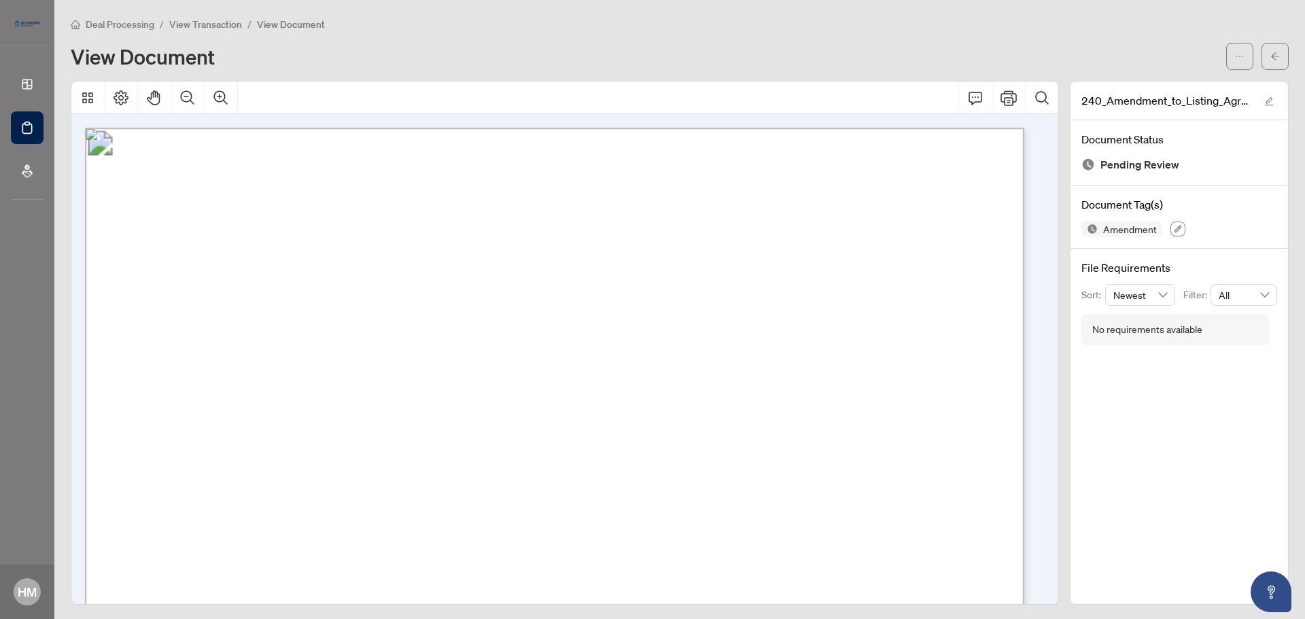
click at [1174, 226] on icon "button" at bounding box center [1178, 229] width 8 height 8
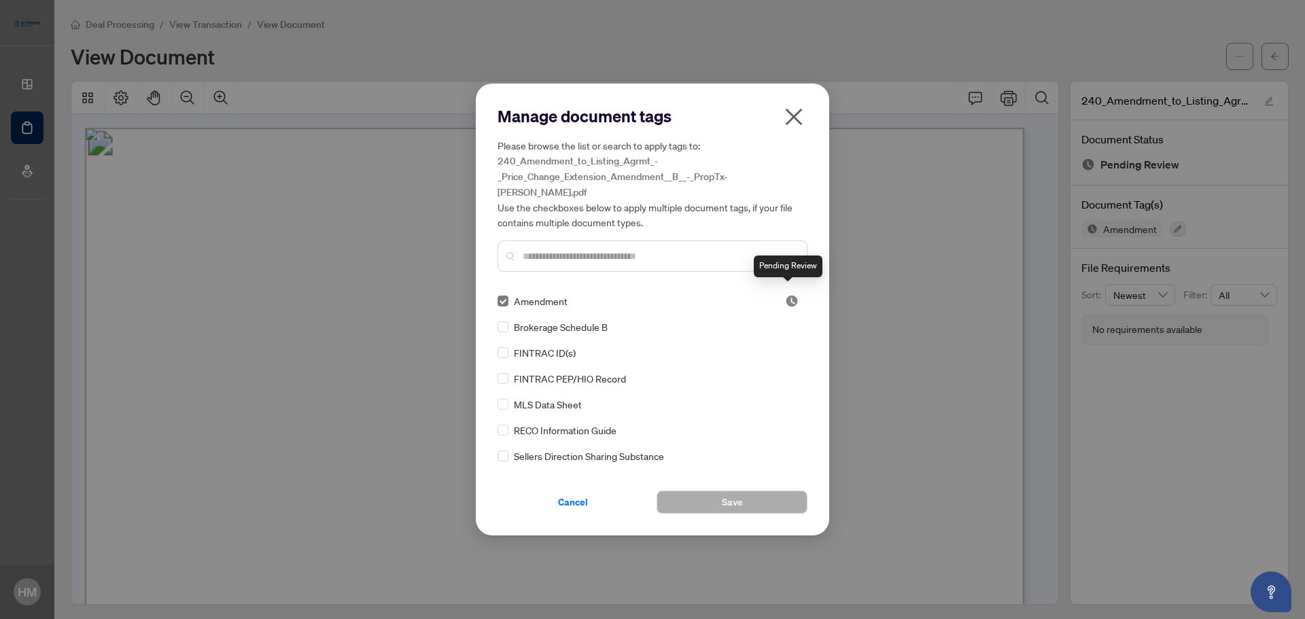
click at [792, 294] on img at bounding box center [792, 301] width 14 height 14
click at [792, 123] on icon "close" at bounding box center [794, 117] width 17 height 17
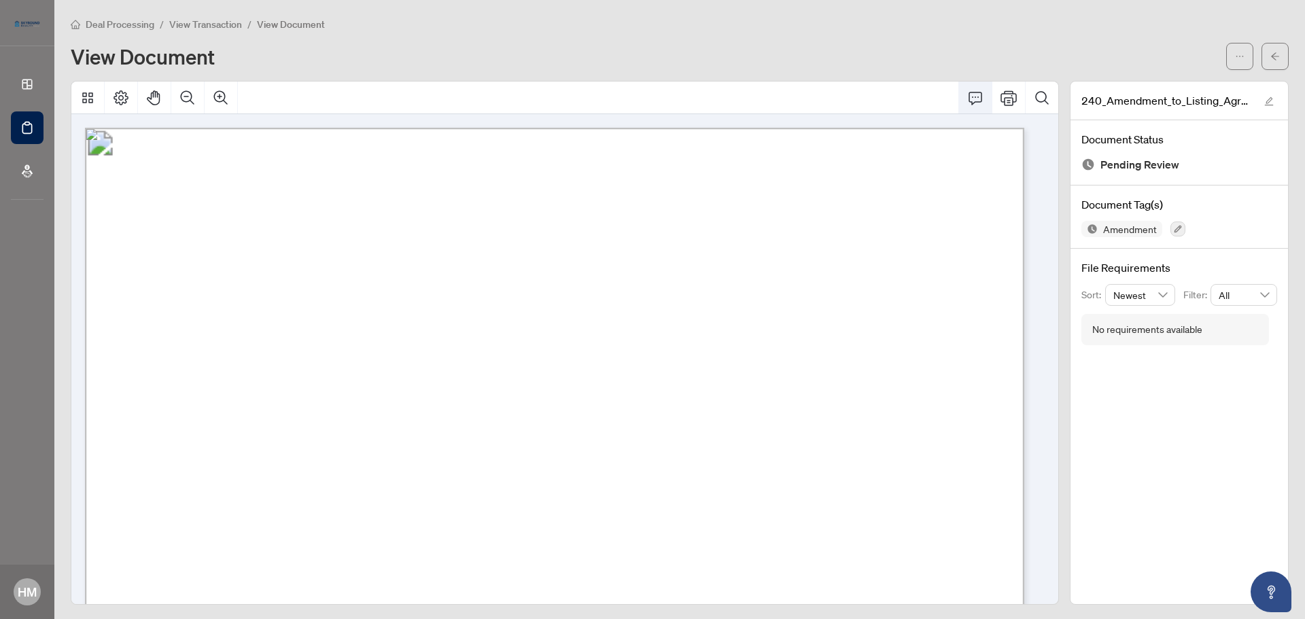
click at [967, 96] on icon "Comment" at bounding box center [975, 98] width 16 height 16
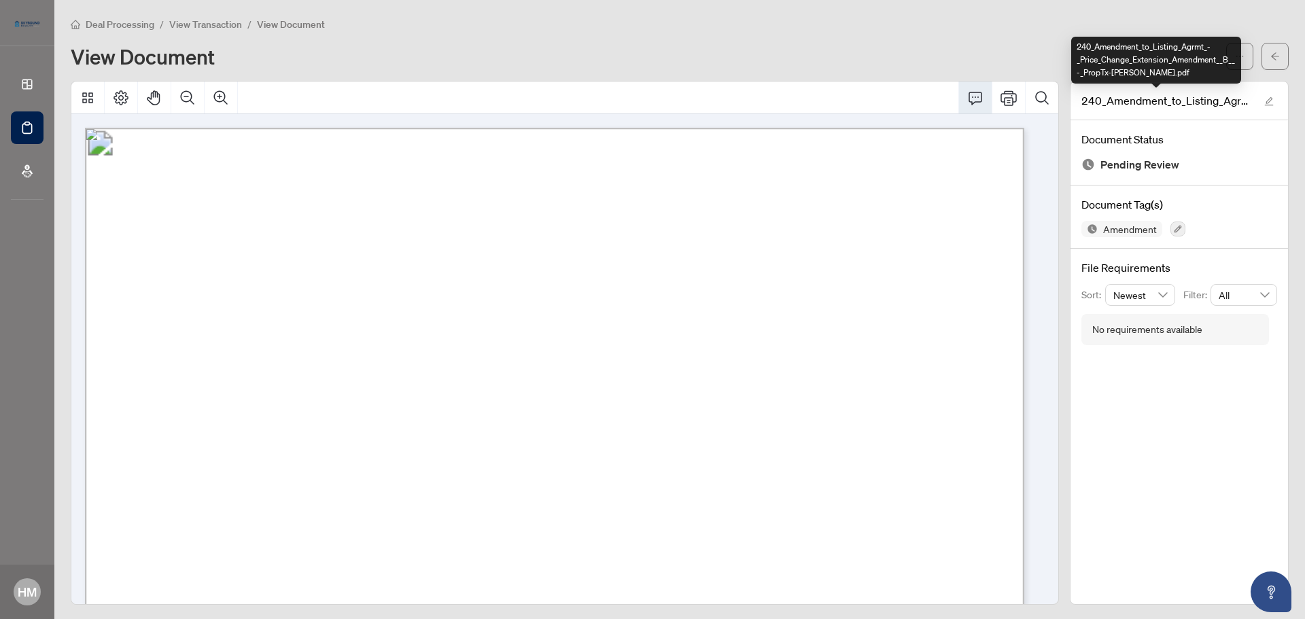
click at [1107, 101] on span "240_Amendment_to_Listing_Agrmt_-_Price_Change_Extension_Amendment__B__-_PropTx-…" at bounding box center [1166, 100] width 170 height 16
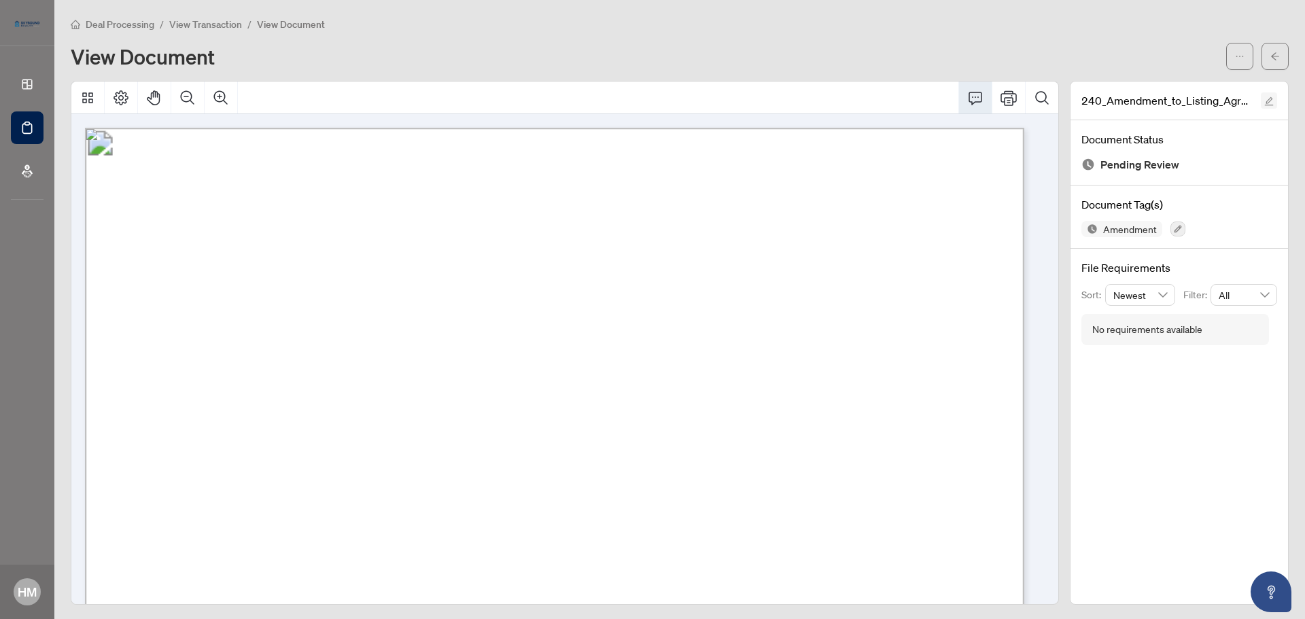
click at [1265, 99] on icon "edit" at bounding box center [1269, 101] width 9 height 9
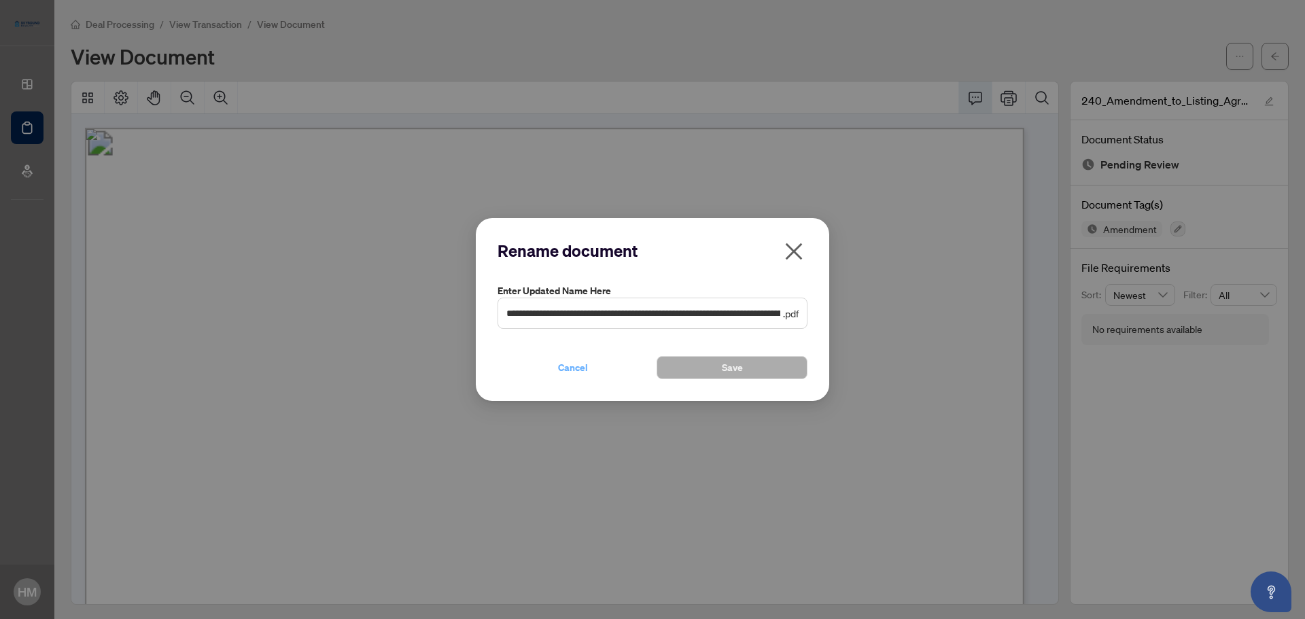
click at [579, 365] on span "Cancel" at bounding box center [573, 368] width 30 height 22
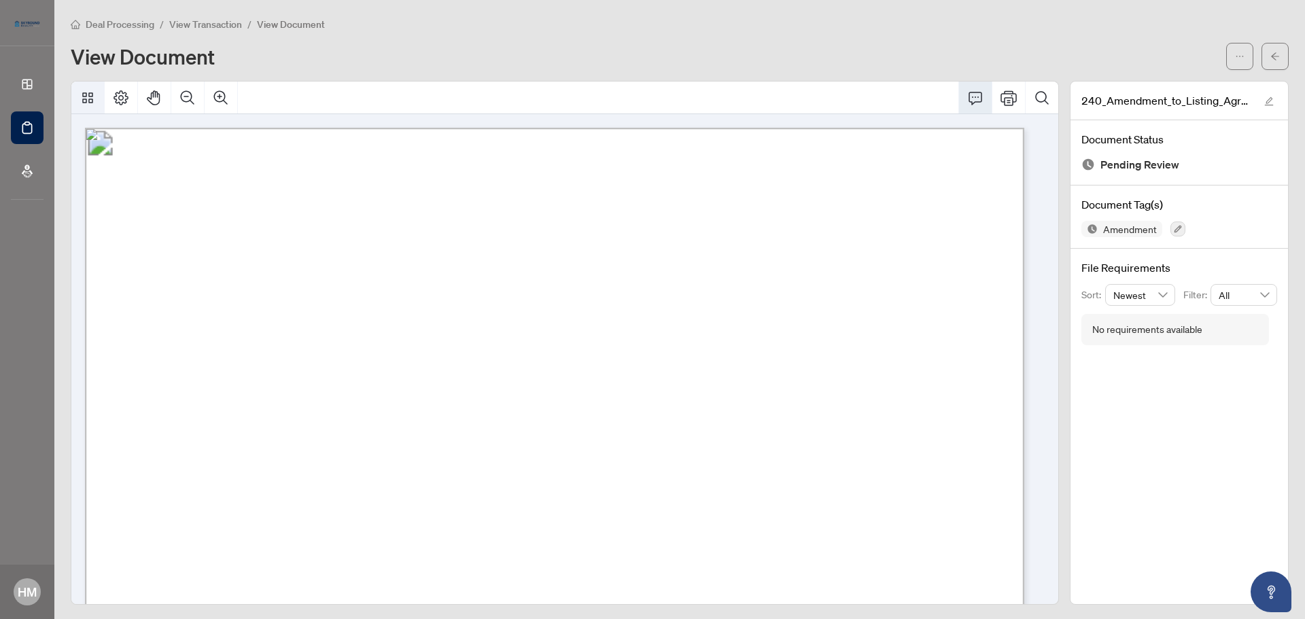
click at [86, 97] on icon "Thumbnails" at bounding box center [88, 98] width 16 height 16
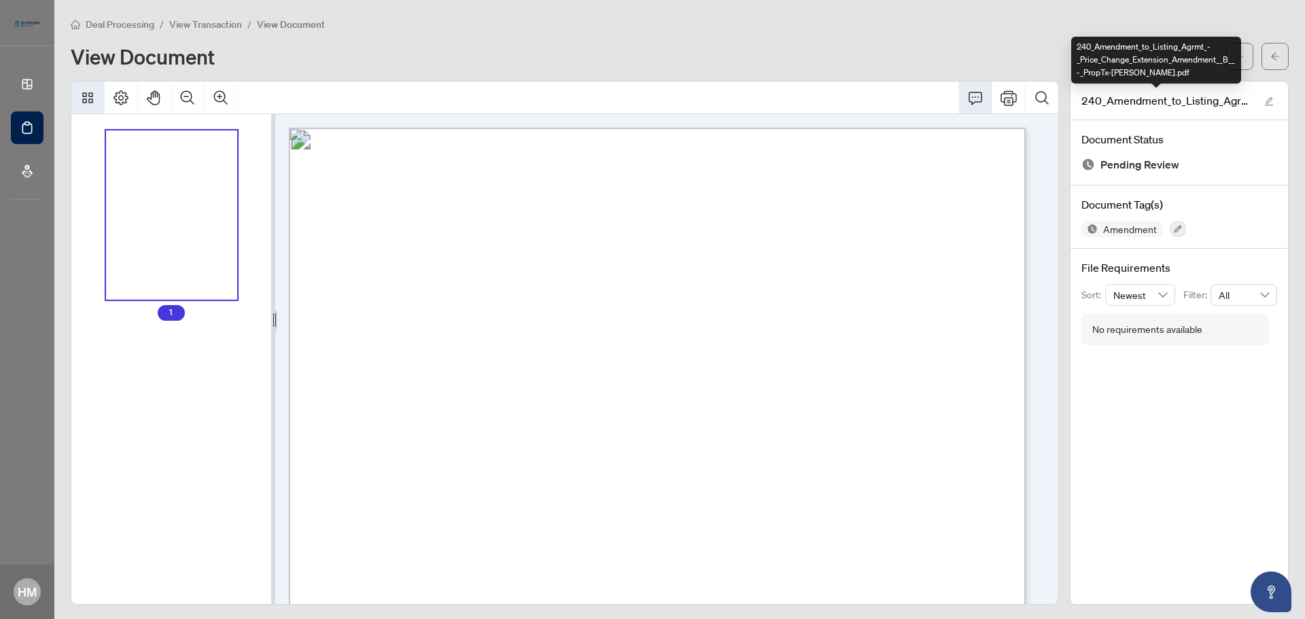
click at [1096, 69] on div "240_Amendment_to_Listing_Agrmt_-_Price_Change_Extension_Amendment__B__-_PropTx-…" at bounding box center [1156, 60] width 170 height 47
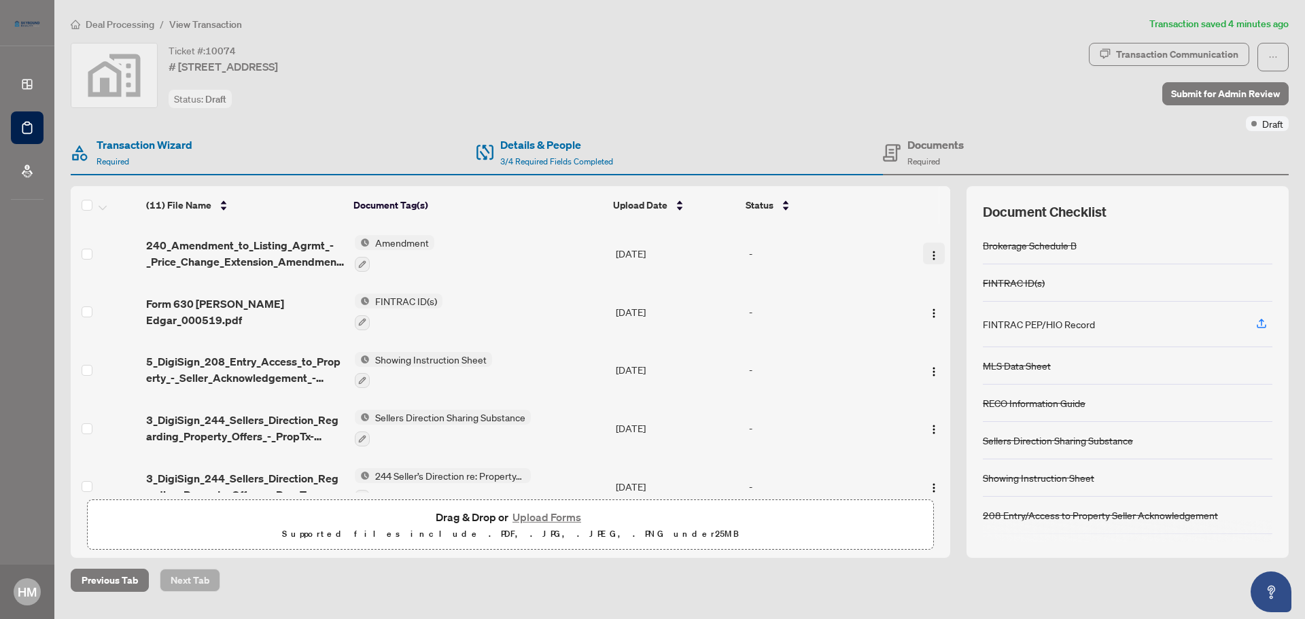
click at [930, 251] on img "button" at bounding box center [933, 255] width 11 height 11
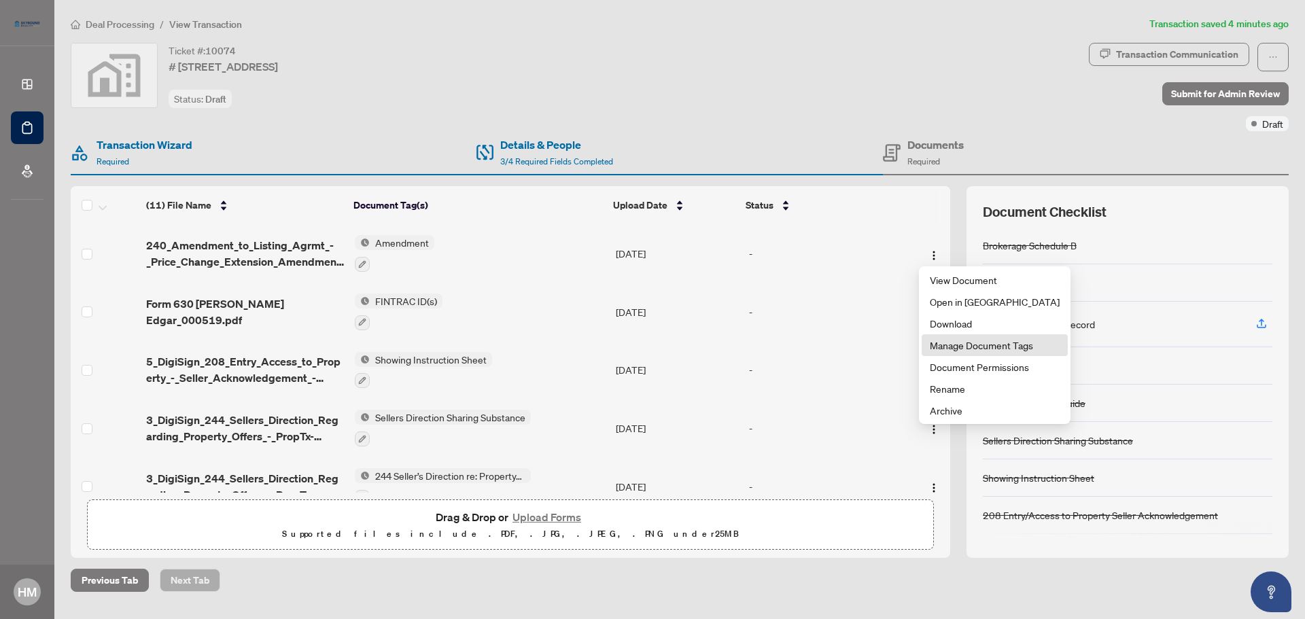
click at [971, 345] on span "Manage Document Tags" at bounding box center [995, 345] width 130 height 15
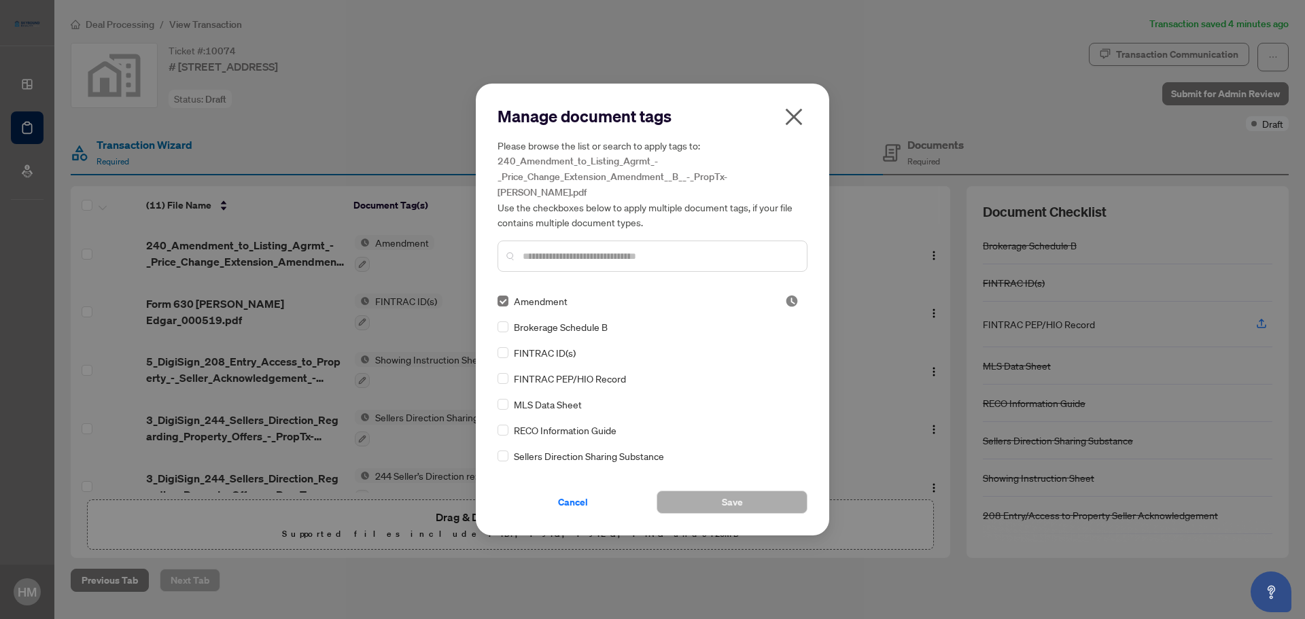
click at [790, 125] on icon "close" at bounding box center [794, 117] width 22 height 22
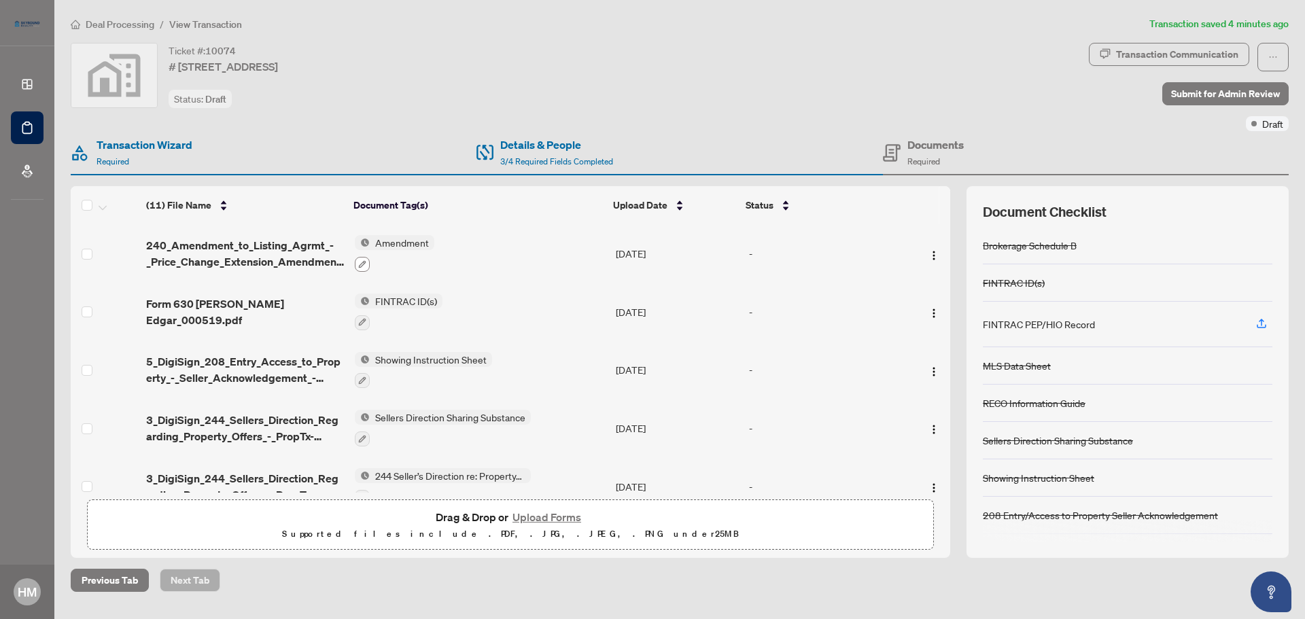
click at [358, 263] on icon "button" at bounding box center [362, 264] width 8 height 8
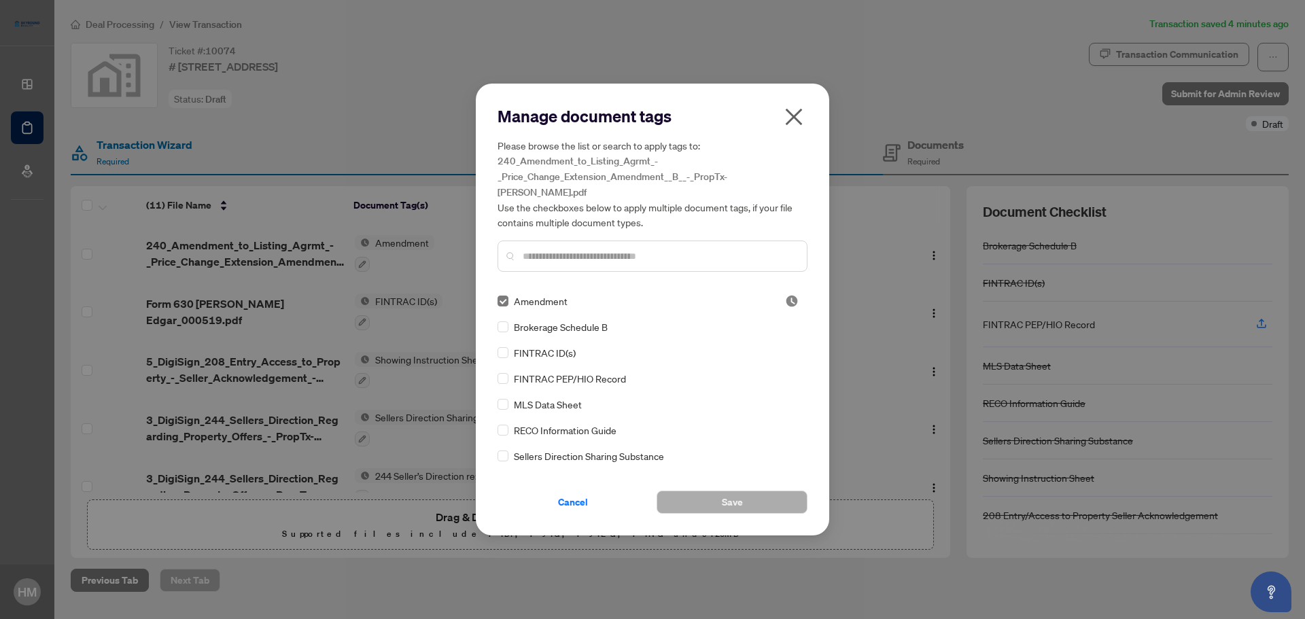
click at [794, 121] on icon "close" at bounding box center [794, 117] width 22 height 22
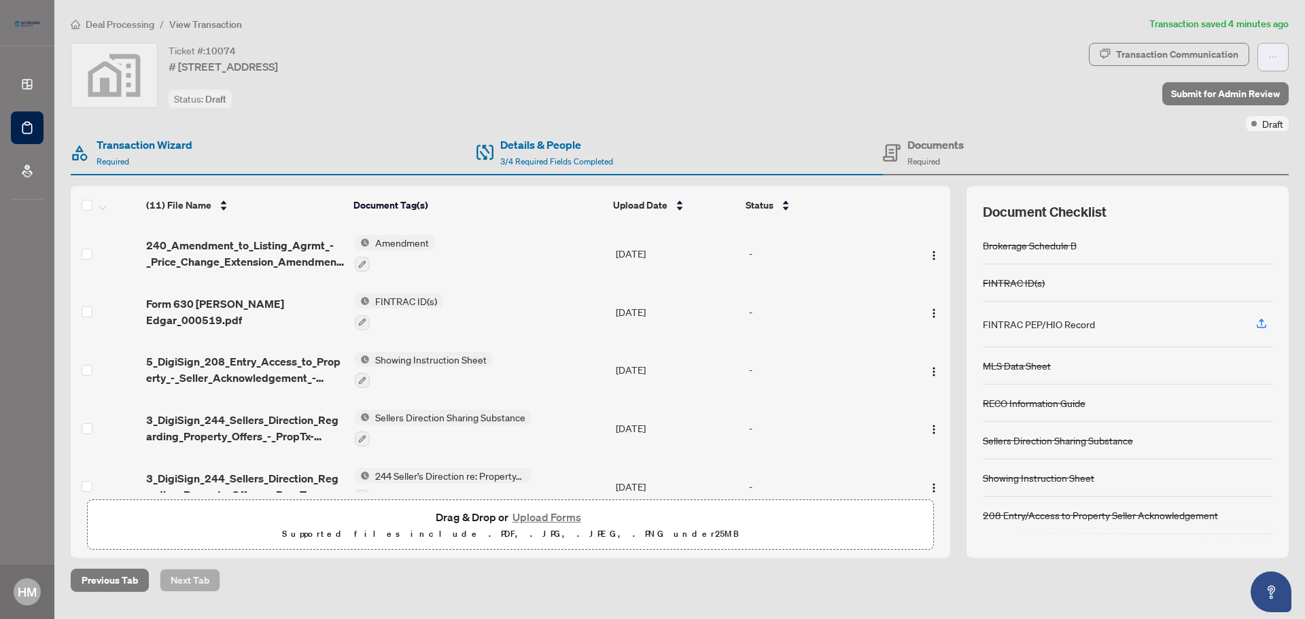
click at [1269, 48] on span "button" at bounding box center [1273, 57] width 10 height 22
click at [1070, 138] on div "Documents Required" at bounding box center [1086, 153] width 406 height 44
click at [920, 156] on span "Required" at bounding box center [923, 161] width 33 height 10
click at [929, 254] on img "button" at bounding box center [933, 255] width 11 height 11
click at [358, 262] on icon "button" at bounding box center [362, 264] width 8 height 8
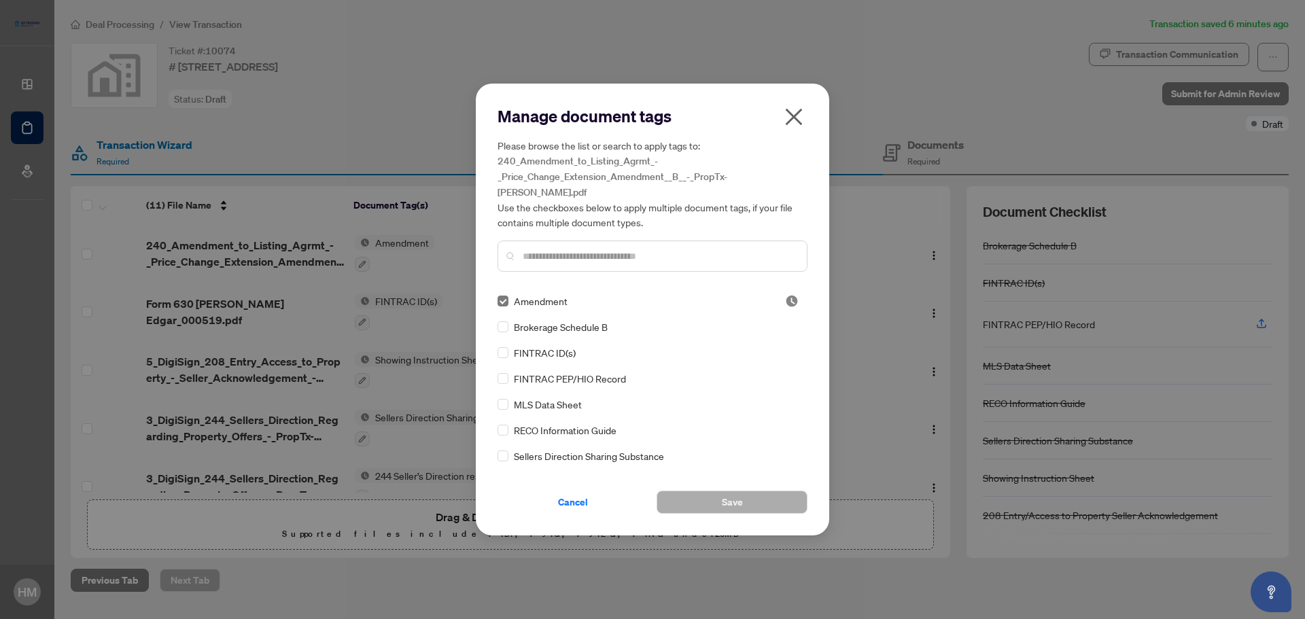
drag, startPoint x: 799, startPoint y: 121, endPoint x: 1079, endPoint y: 331, distance: 350.0
click at [801, 122] on icon "close" at bounding box center [794, 117] width 22 height 22
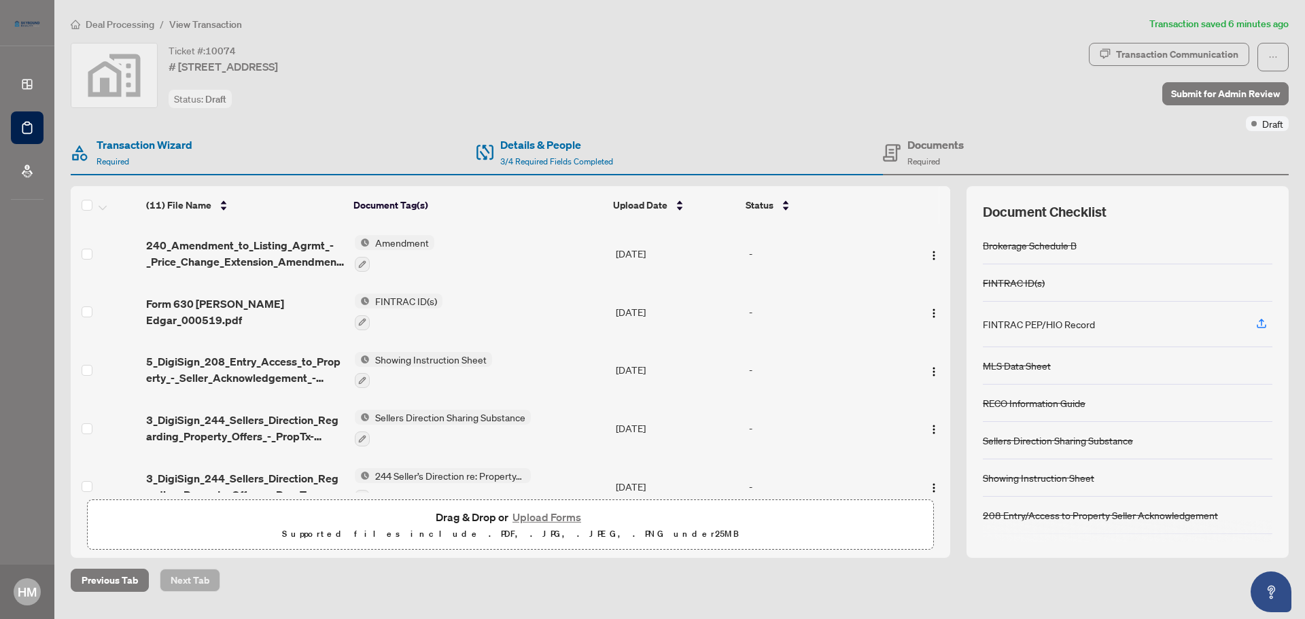
click at [940, 264] on td at bounding box center [928, 253] width 46 height 58
click at [928, 254] on img "button" at bounding box center [933, 255] width 11 height 11
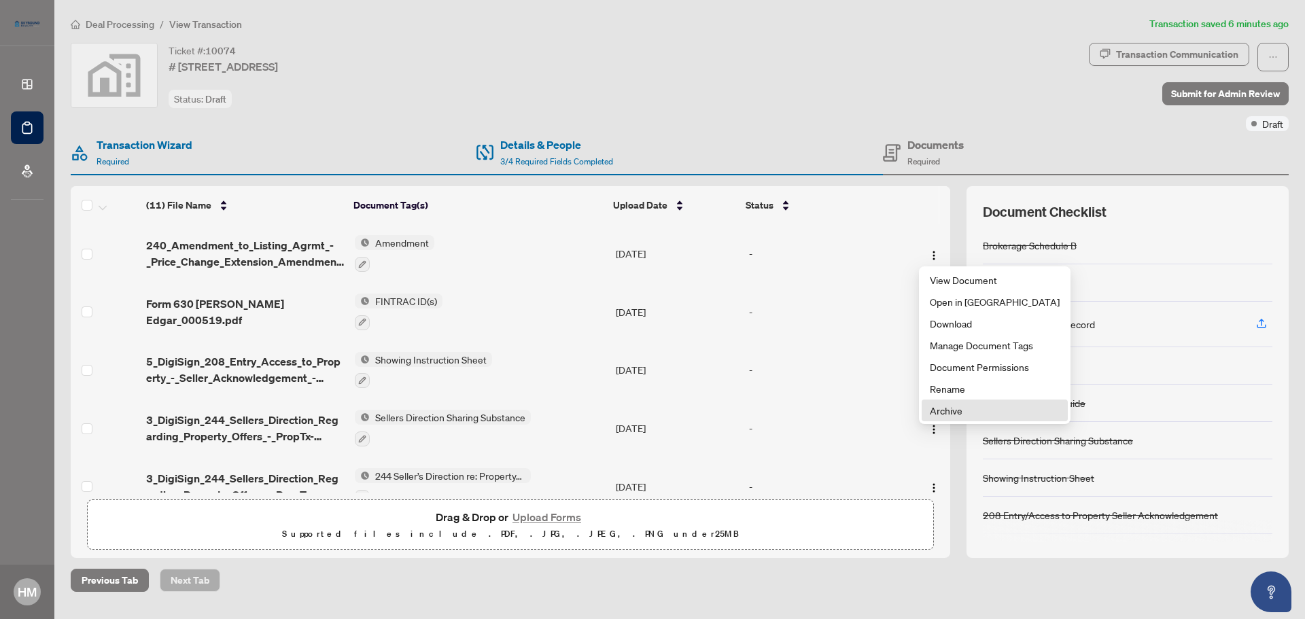
click at [954, 408] on span "Archive" at bounding box center [995, 410] width 130 height 15
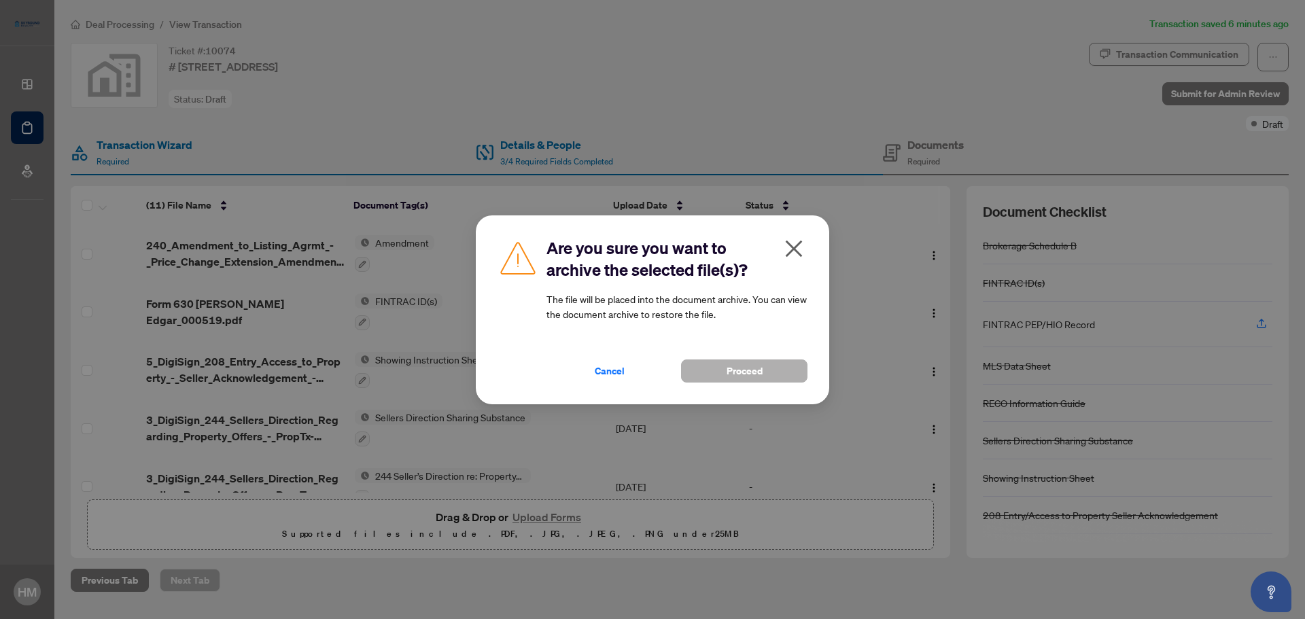
click at [742, 370] on span "Proceed" at bounding box center [745, 371] width 36 height 22
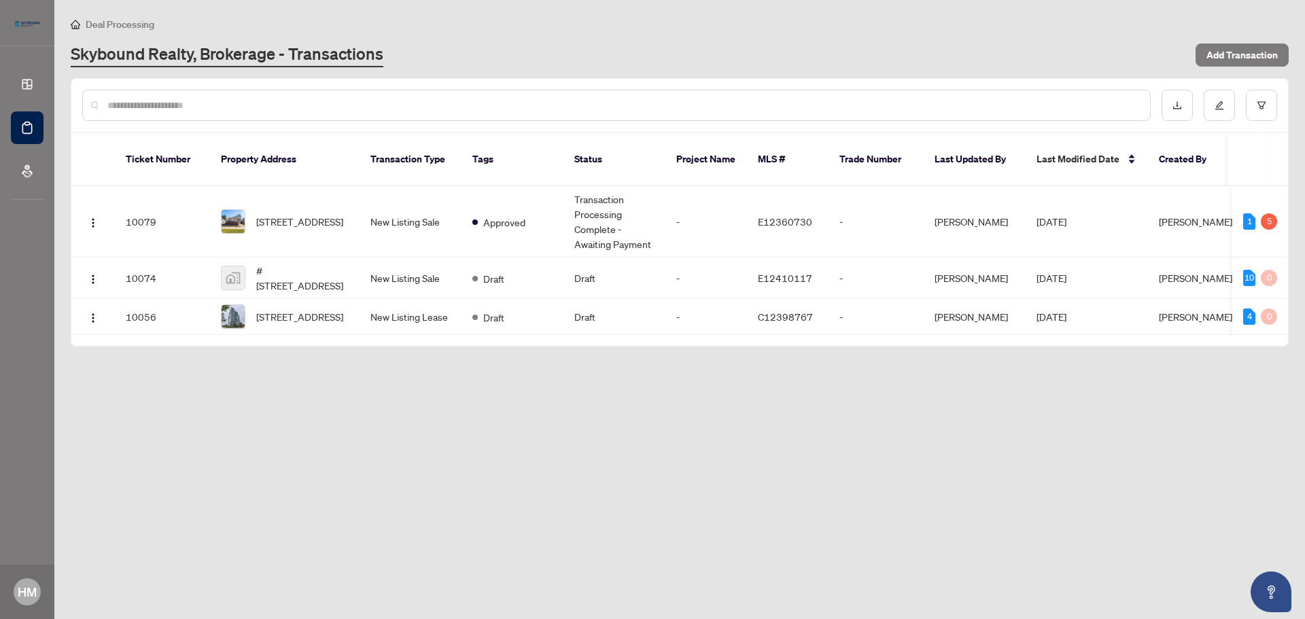
click at [251, 101] on input "text" at bounding box center [623, 105] width 1032 height 15
click at [160, 104] on input "text" at bounding box center [623, 105] width 1032 height 15
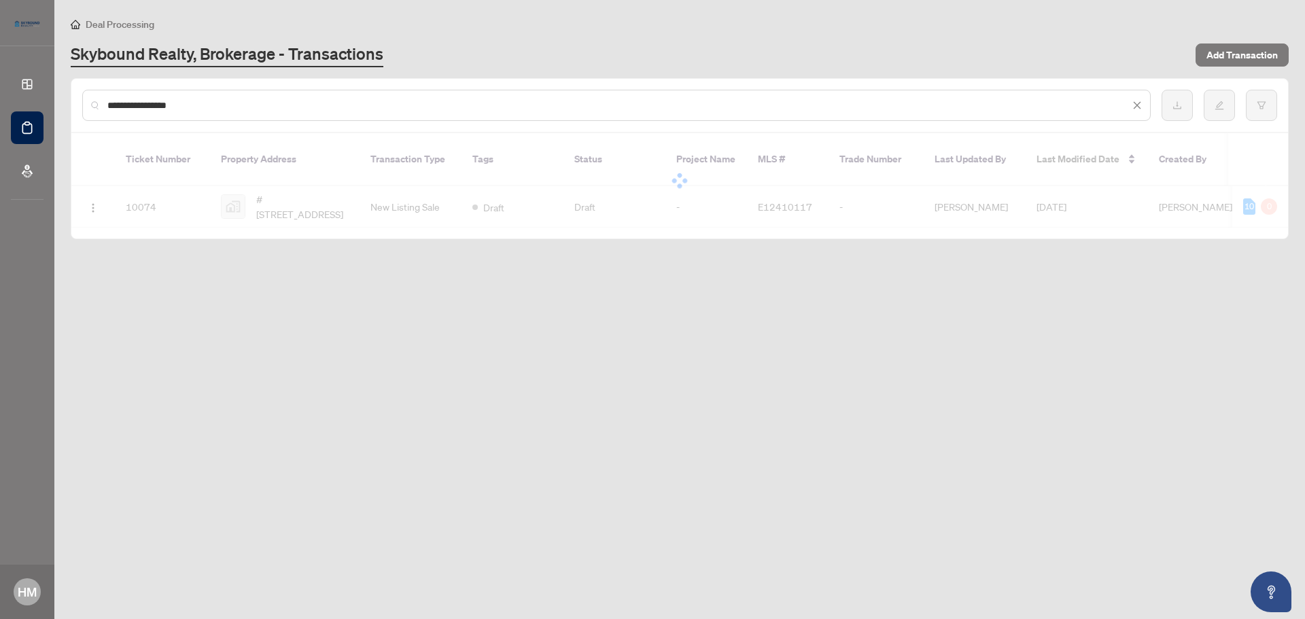
type input "**********"
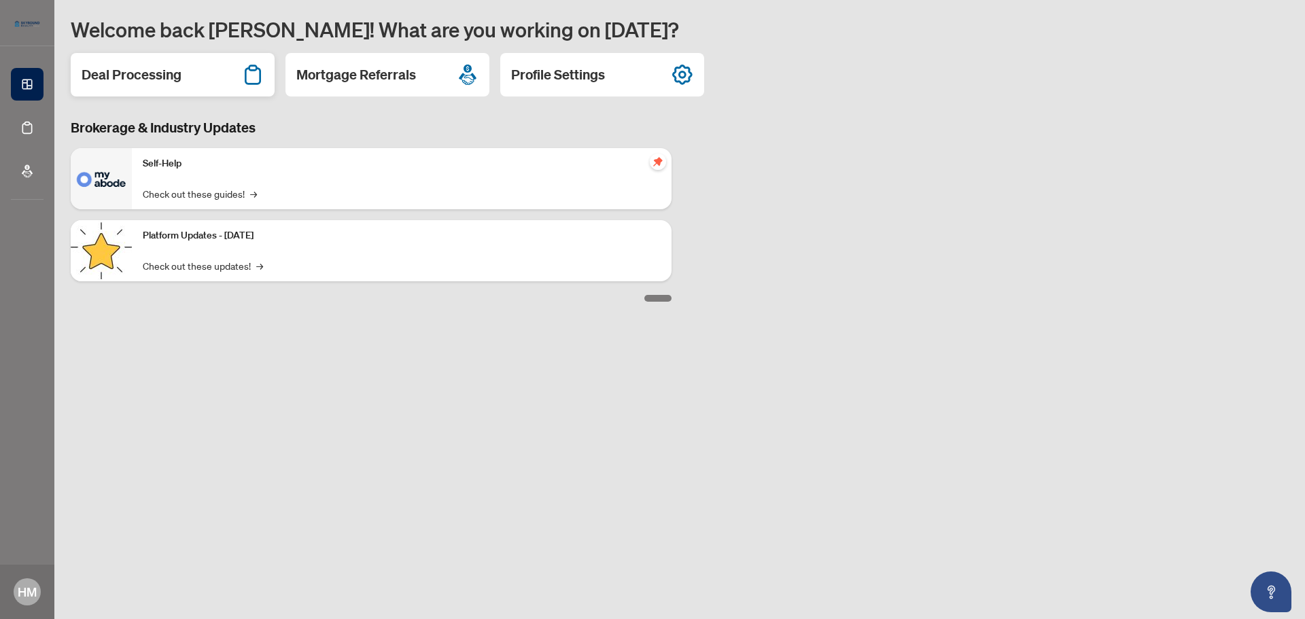
click at [213, 65] on div "Deal Processing" at bounding box center [173, 74] width 204 height 43
click at [210, 264] on link "Check out these updates! →" at bounding box center [203, 265] width 120 height 15
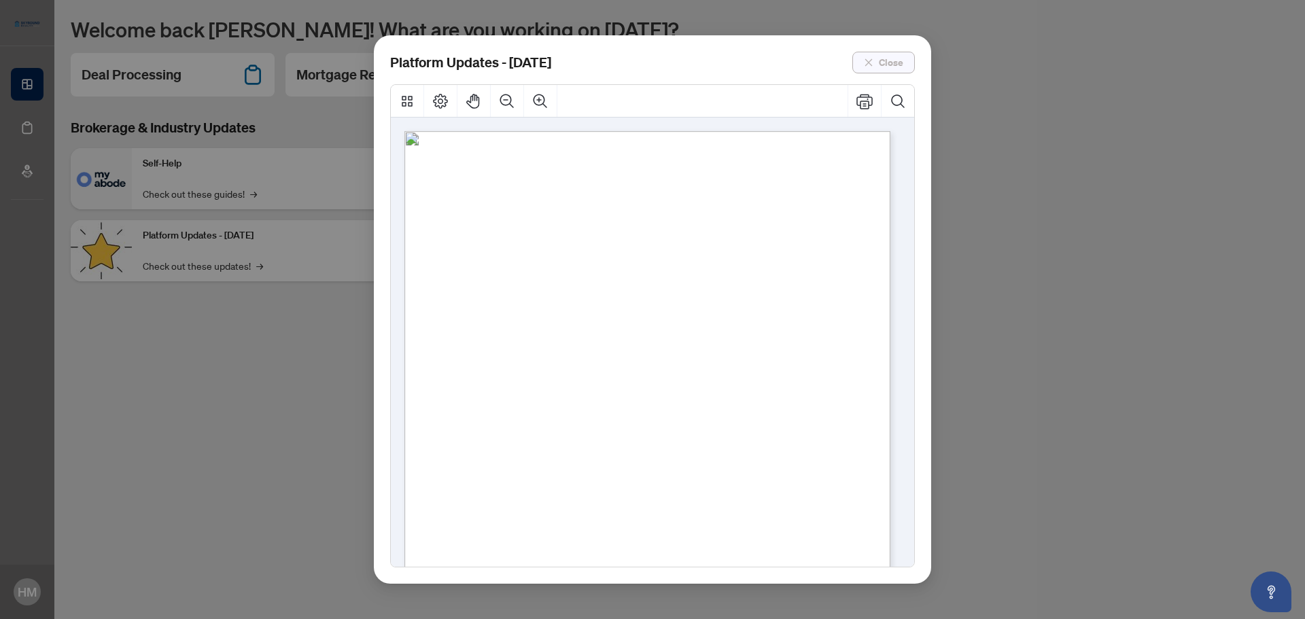
click at [871, 63] on icon "close" at bounding box center [869, 63] width 10 height 10
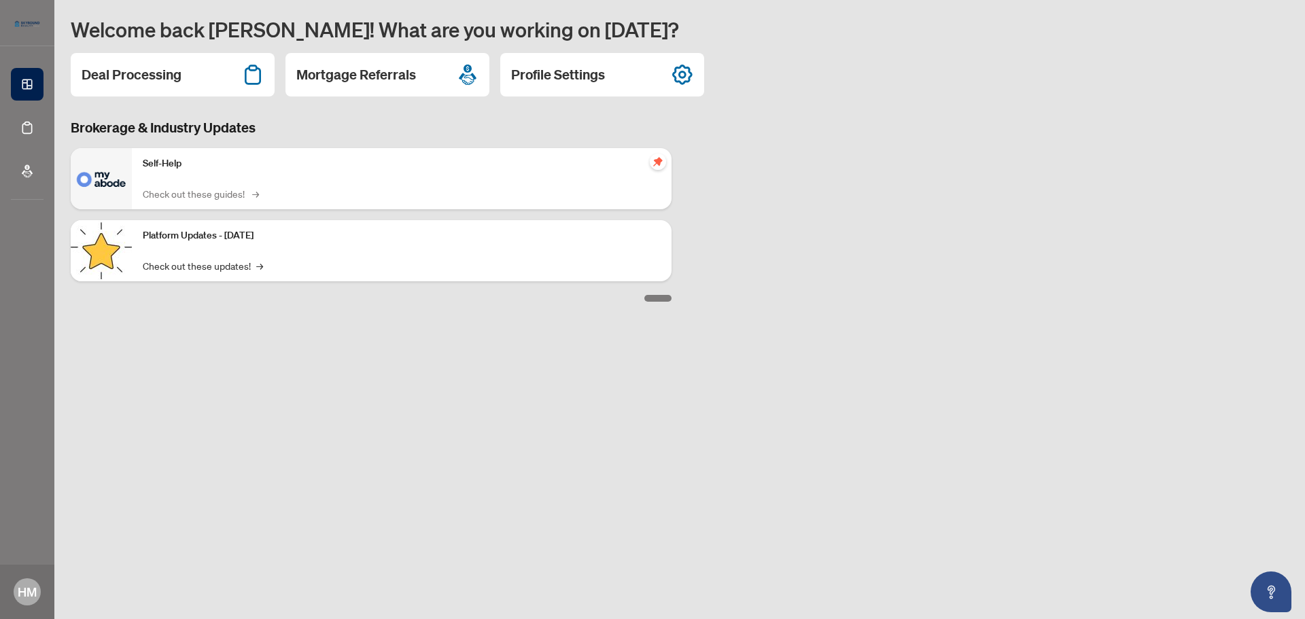
click at [188, 193] on link "Check out these guides! →" at bounding box center [200, 193] width 114 height 15
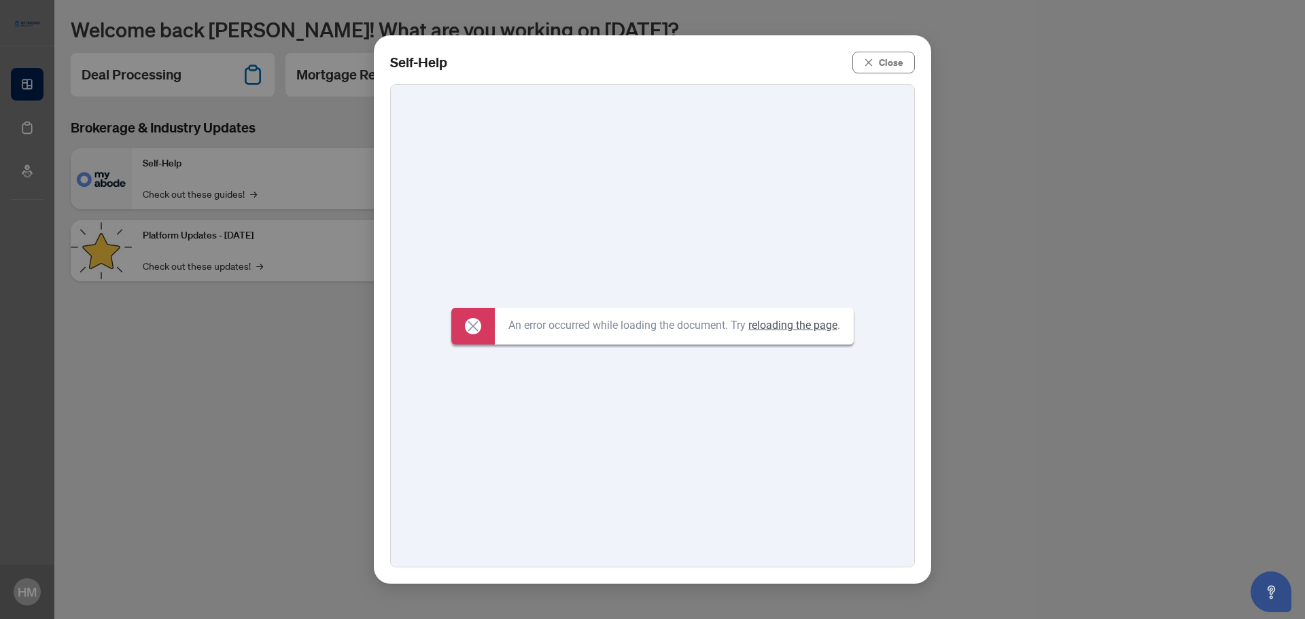
click at [775, 322] on link "reloading the page" at bounding box center [792, 325] width 89 height 13
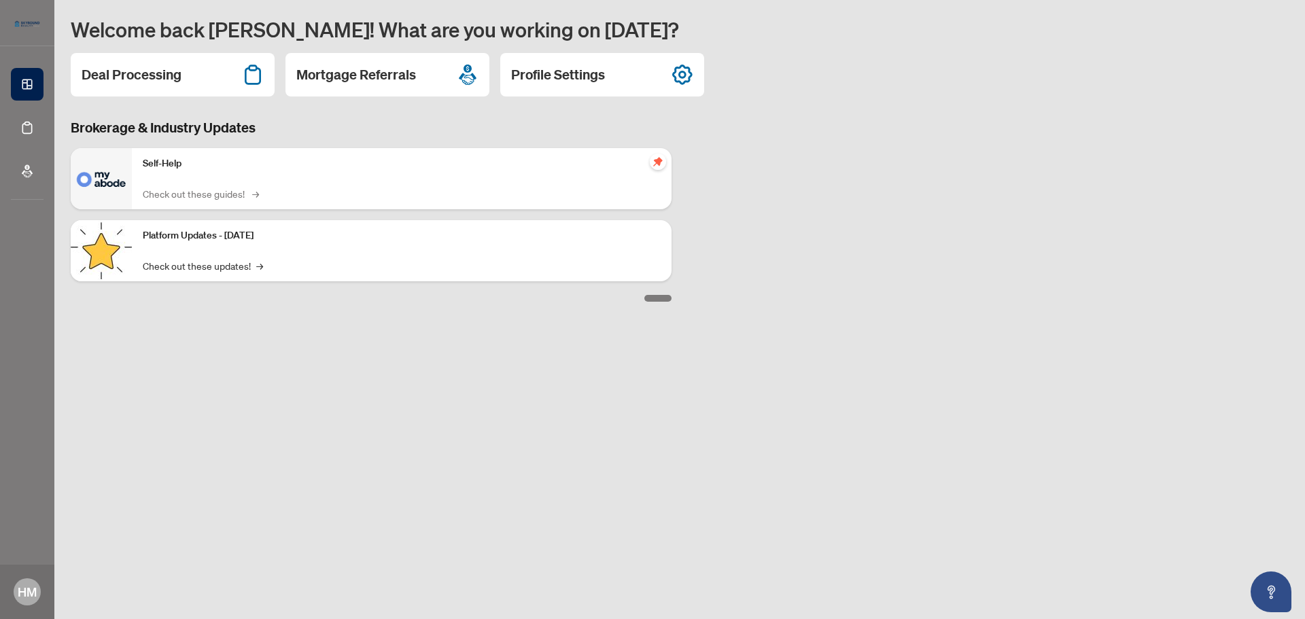
click at [254, 192] on span "→" at bounding box center [255, 193] width 7 height 15
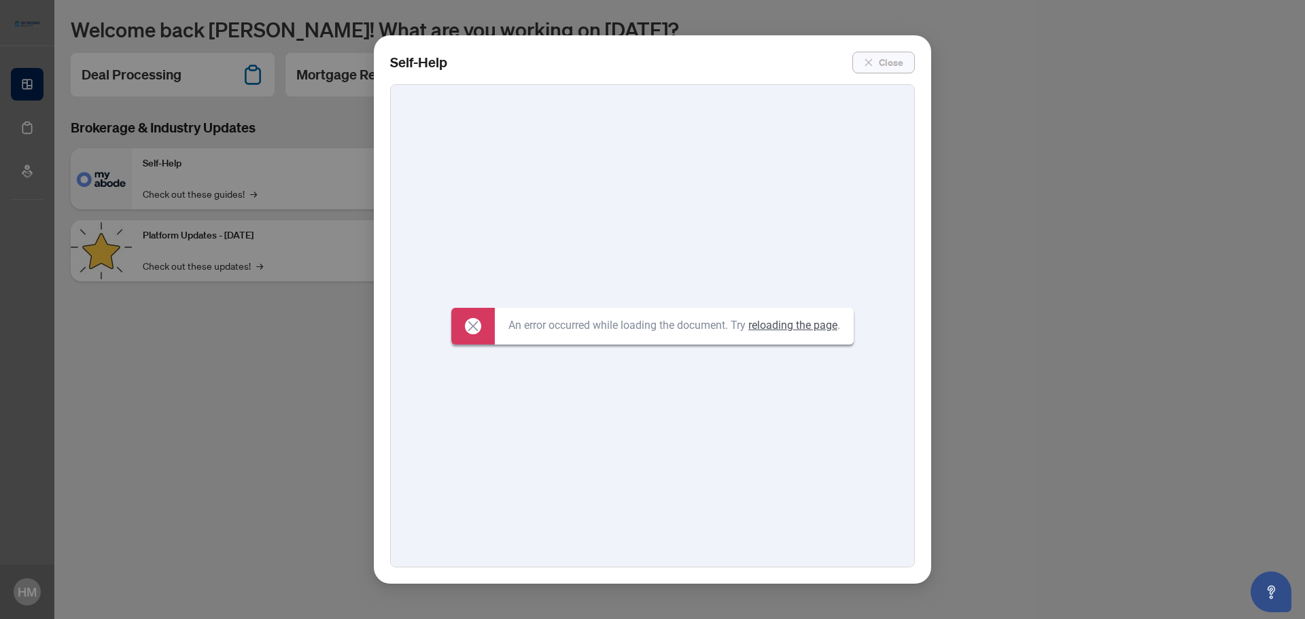
click at [880, 59] on span "Close" at bounding box center [891, 63] width 24 height 22
